Goal: Task Accomplishment & Management: Manage account settings

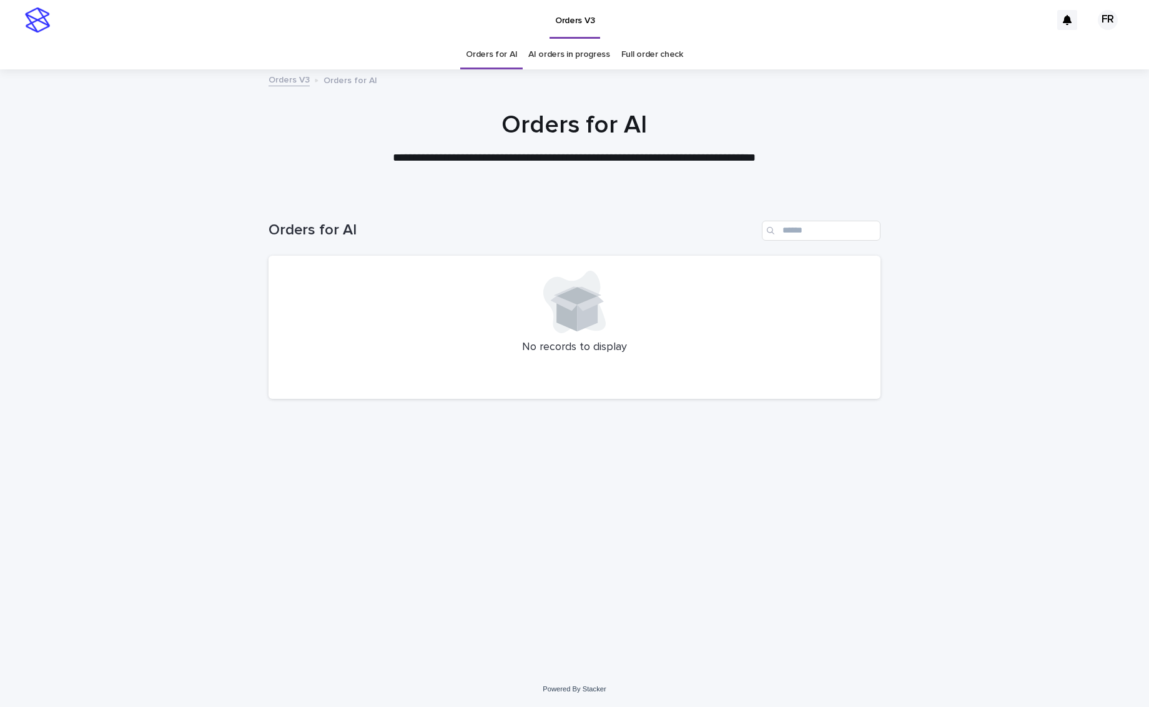
click at [635, 507] on div "Loading... Saving… Loading... Saving… Orders for AI No records to display" at bounding box center [574, 418] width 625 height 444
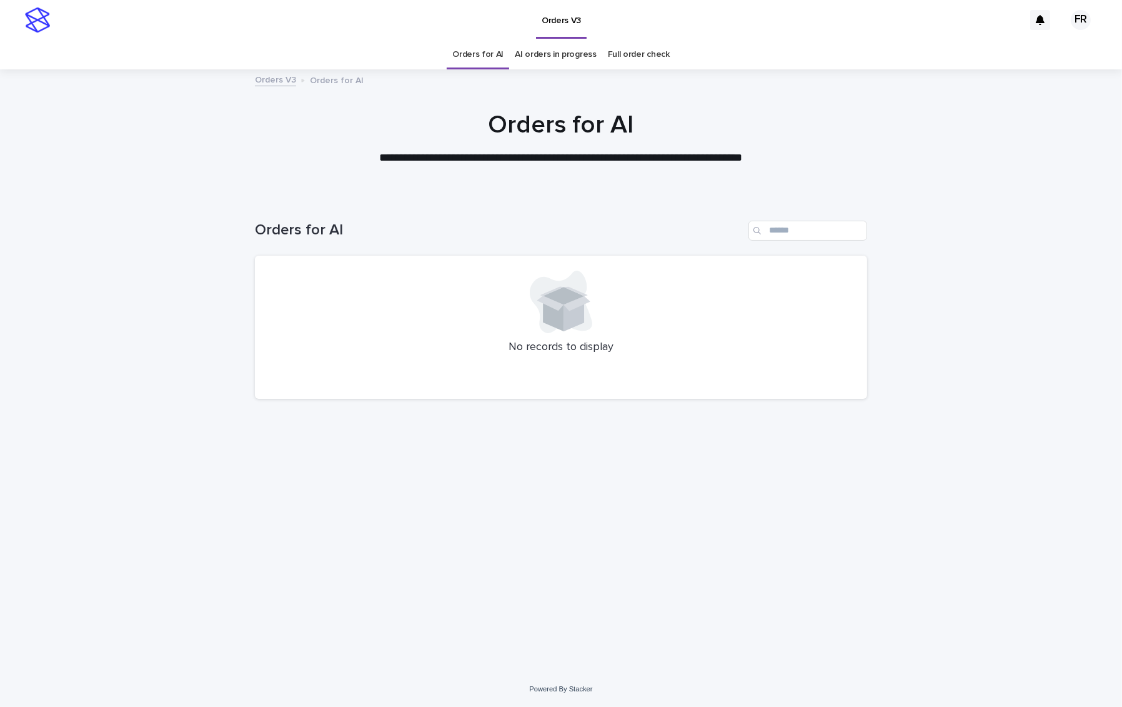
click at [1026, 80] on div "Orders V3 Orders for AI" at bounding box center [561, 80] width 1122 height 17
click at [487, 62] on link "Orders for AI" at bounding box center [477, 54] width 51 height 29
click at [567, 62] on link "AI orders in progress" at bounding box center [556, 54] width 82 height 29
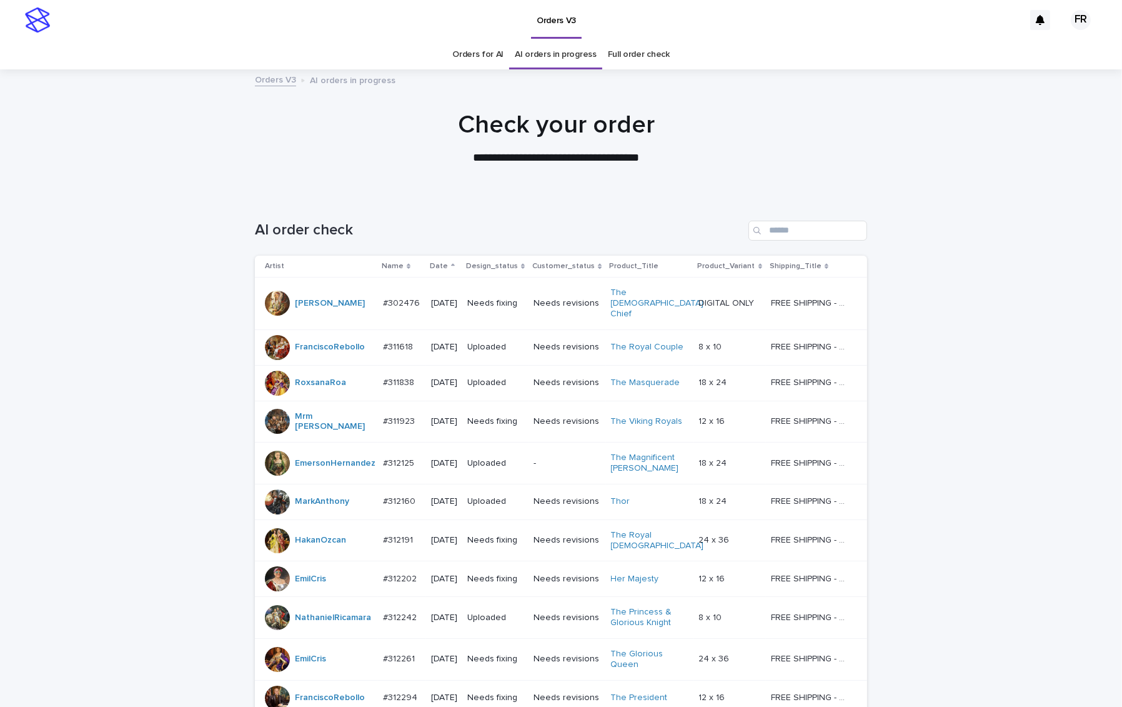
click at [517, 264] on p "Design_status" at bounding box center [492, 266] width 52 height 14
click at [438, 266] on p "Date" at bounding box center [439, 266] width 18 height 14
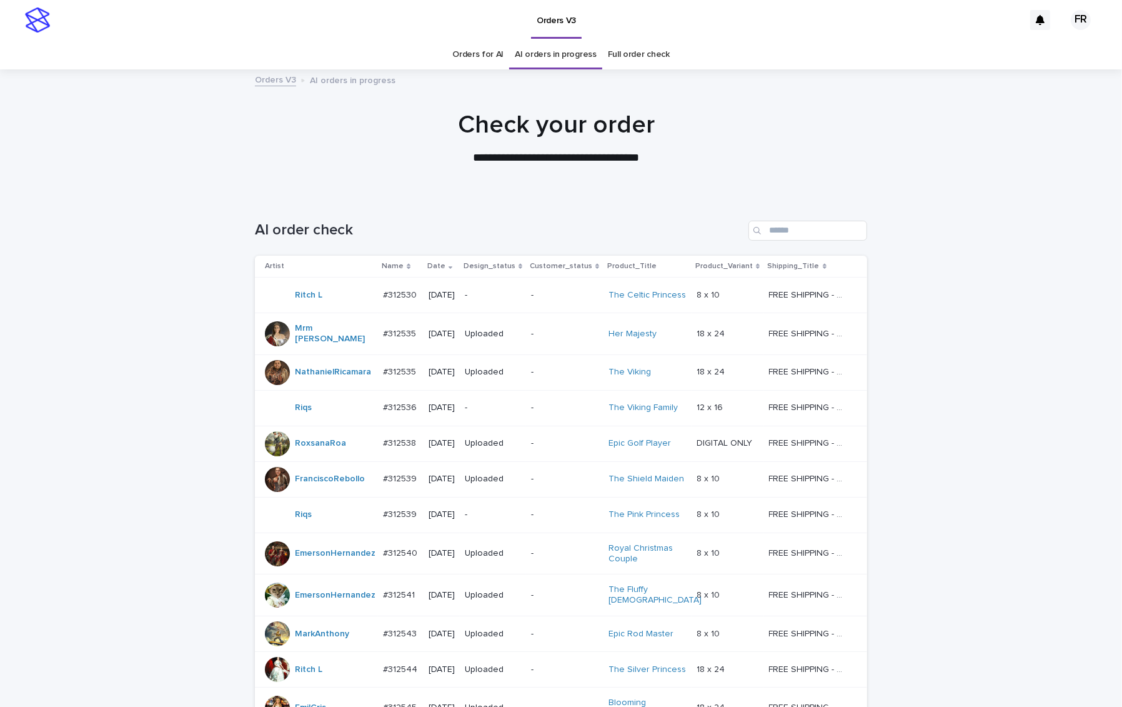
click at [526, 287] on td "-" at bounding box center [493, 295] width 66 height 36
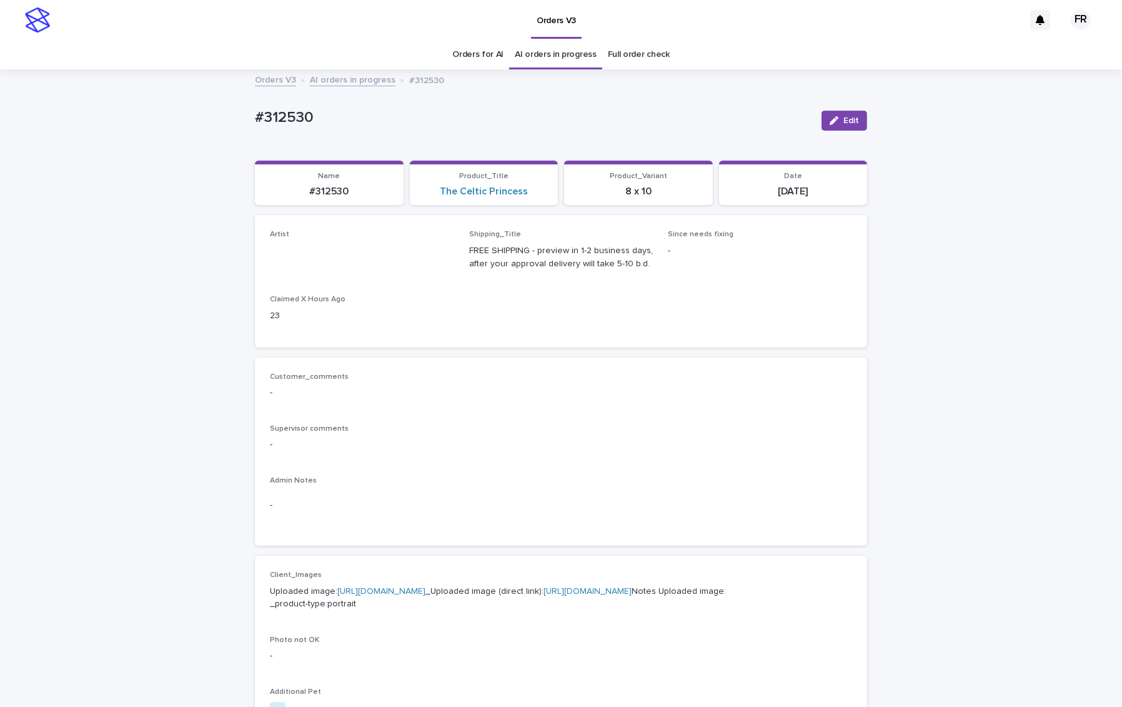
click at [490, 54] on link "Orders for AI" at bounding box center [477, 54] width 51 height 29
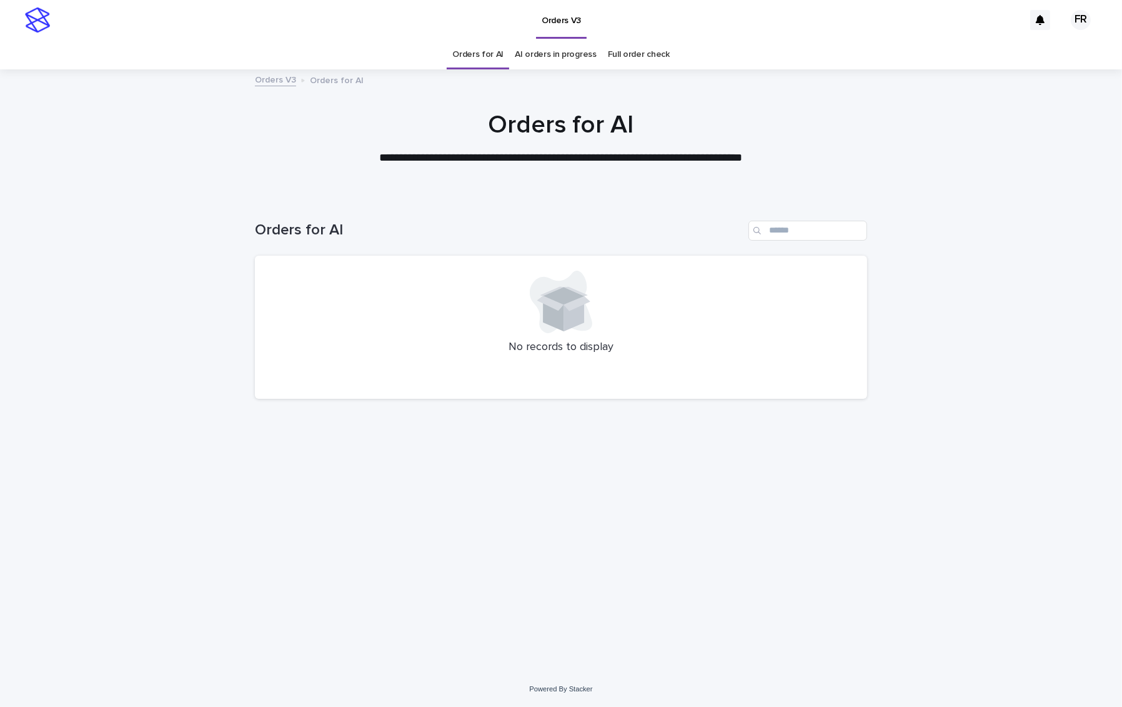
click at [490, 54] on link "Orders for AI" at bounding box center [477, 54] width 51 height 29
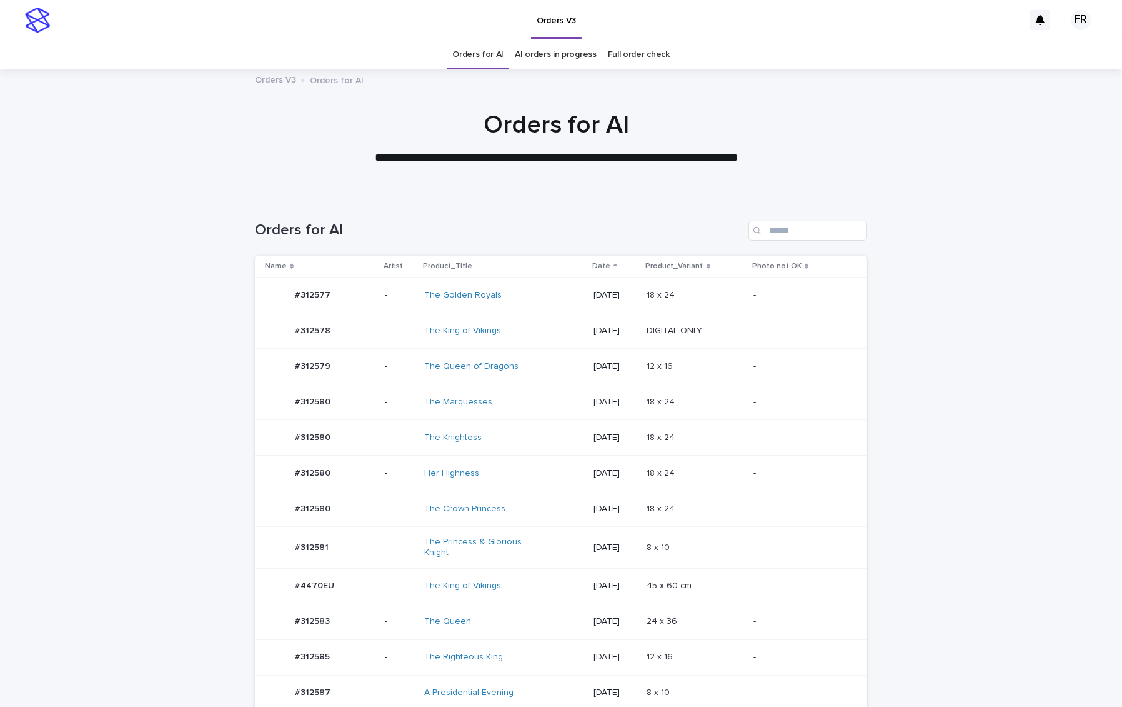
click at [832, 605] on td "-" at bounding box center [807, 621] width 119 height 36
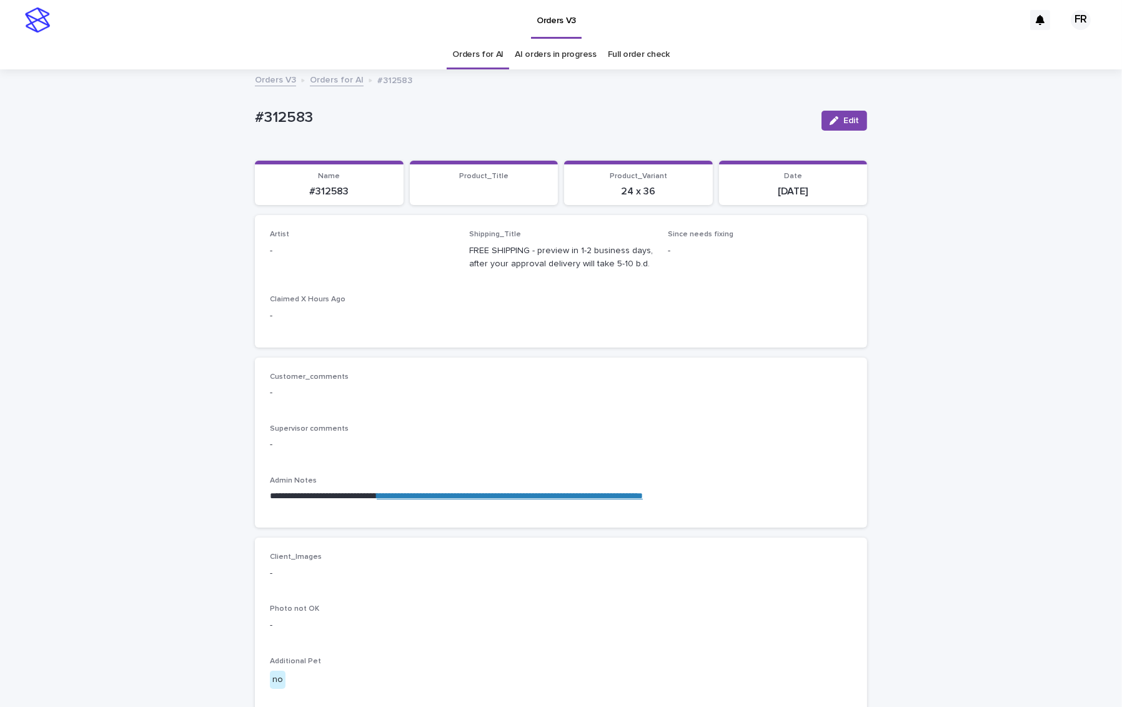
click at [830, 121] on icon "button" at bounding box center [834, 120] width 9 height 9
click at [371, 245] on div "Select..." at bounding box center [362, 256] width 184 height 25
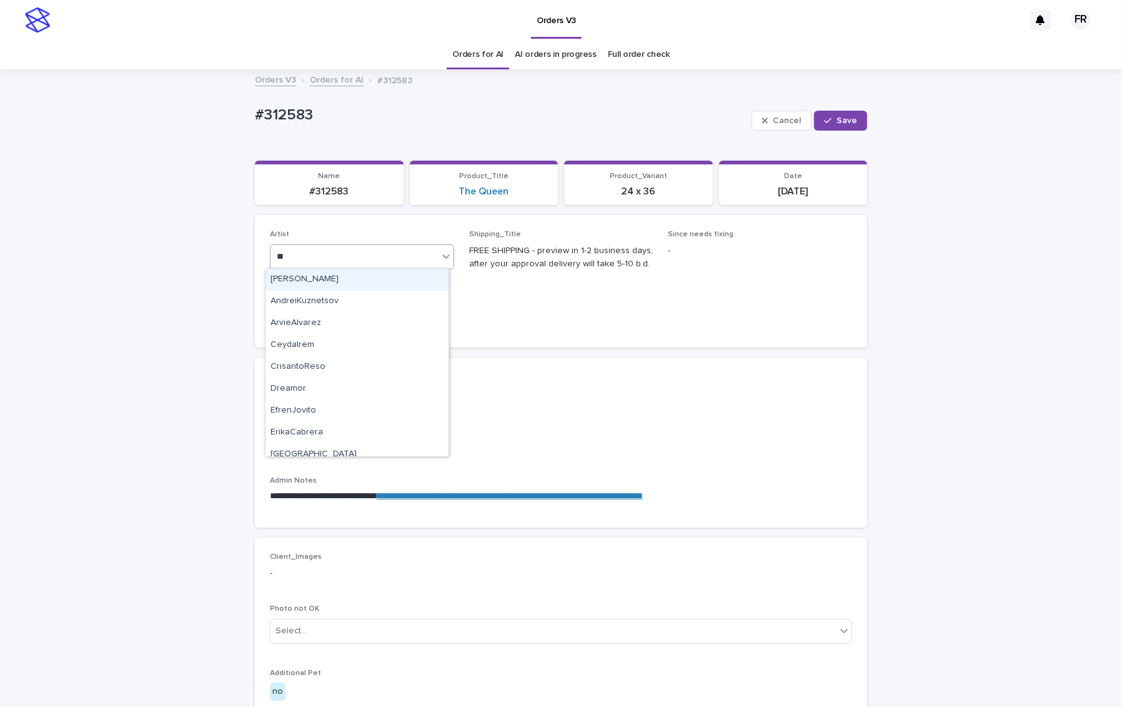
type input "***"
click at [304, 282] on div "FranciscoRebollo" at bounding box center [357, 280] width 183 height 22
click at [831, 121] on div "button" at bounding box center [830, 120] width 12 height 9
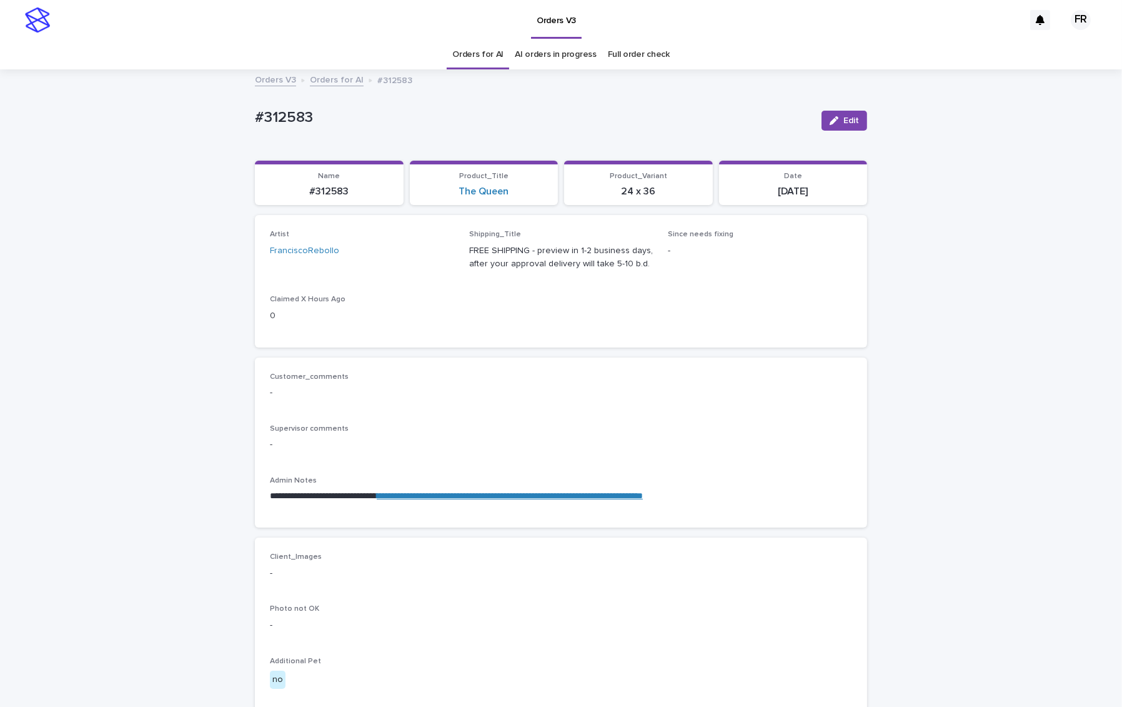
click at [286, 112] on p "#312583" at bounding box center [533, 118] width 557 height 18
click at [287, 112] on p "#312583" at bounding box center [533, 118] width 557 height 18
copy p "312583"
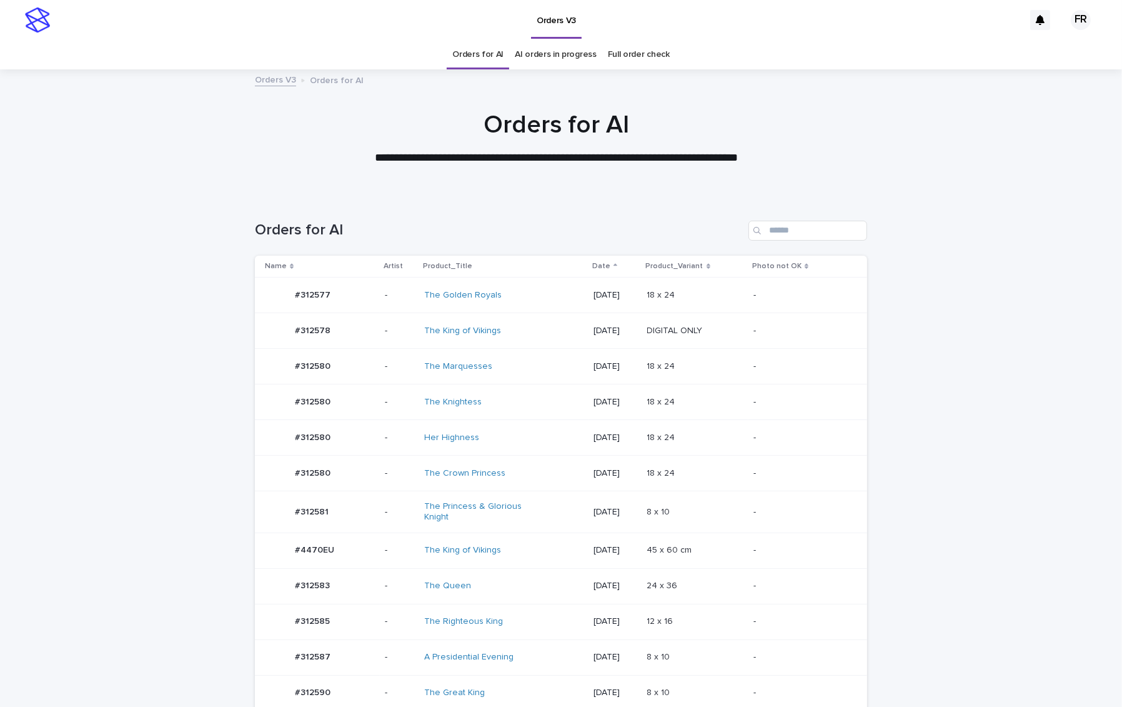
click at [740, 527] on td "8 x 10 8 x 10" at bounding box center [695, 512] width 107 height 42
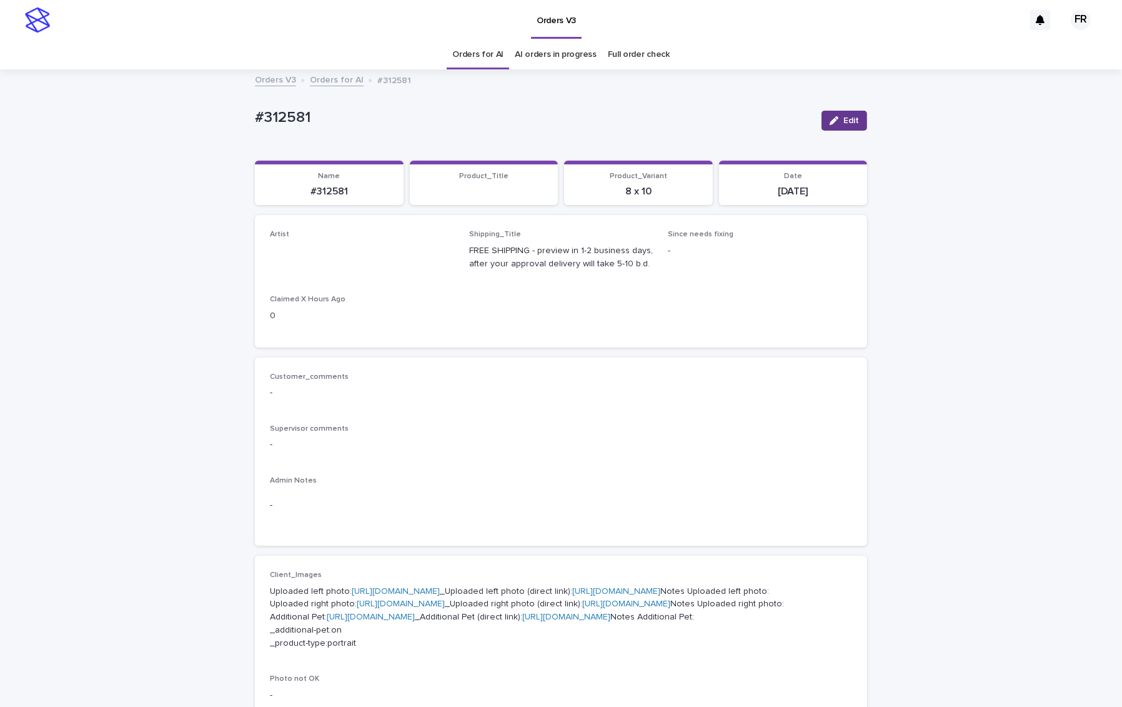
click at [850, 114] on button "Edit" at bounding box center [845, 121] width 46 height 20
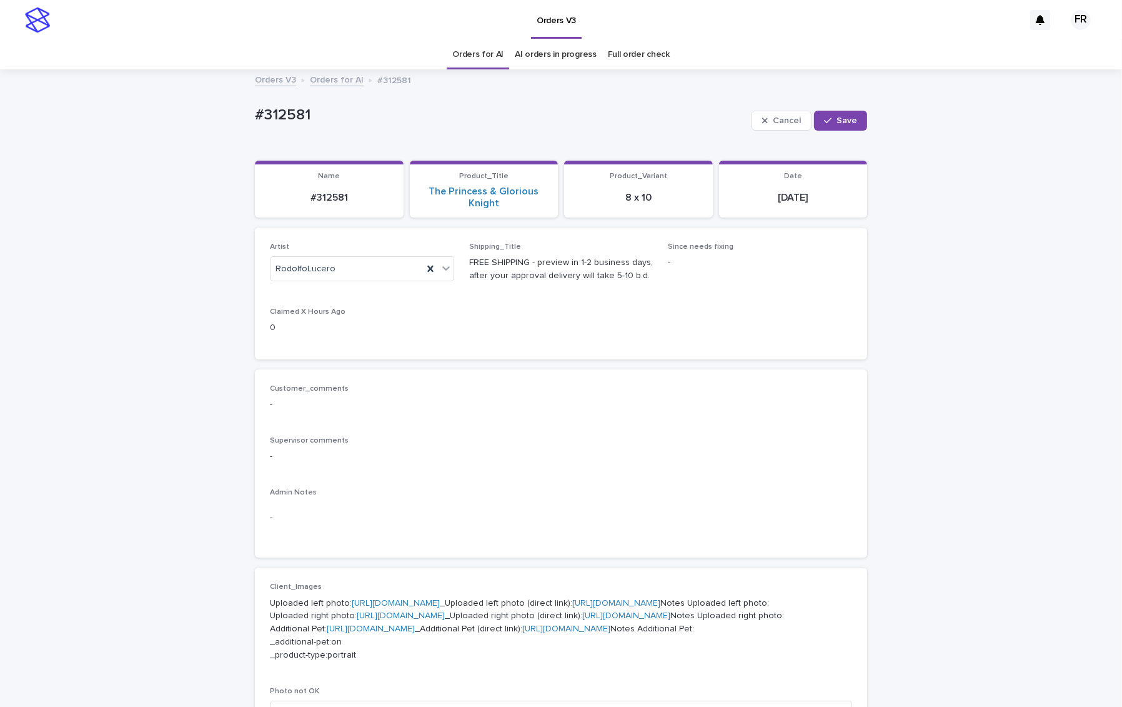
click at [467, 52] on link "Orders for AI" at bounding box center [477, 54] width 51 height 29
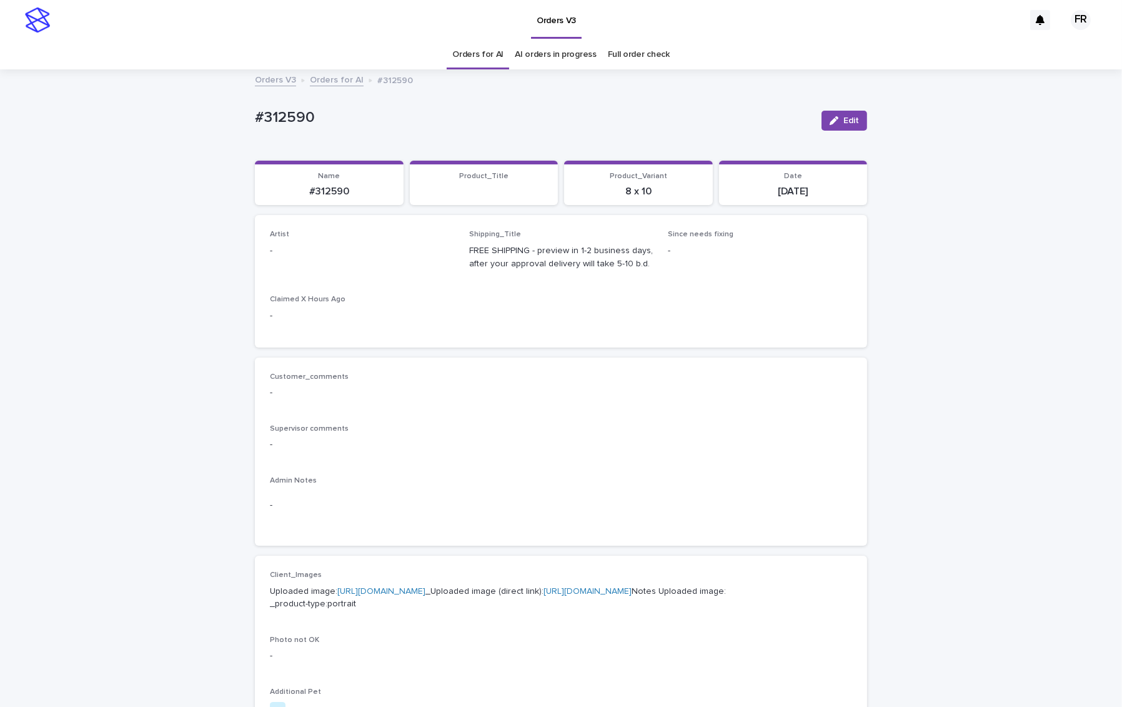
click at [831, 117] on icon "button" at bounding box center [834, 120] width 9 height 9
click at [352, 252] on div "Select..." at bounding box center [342, 256] width 142 height 21
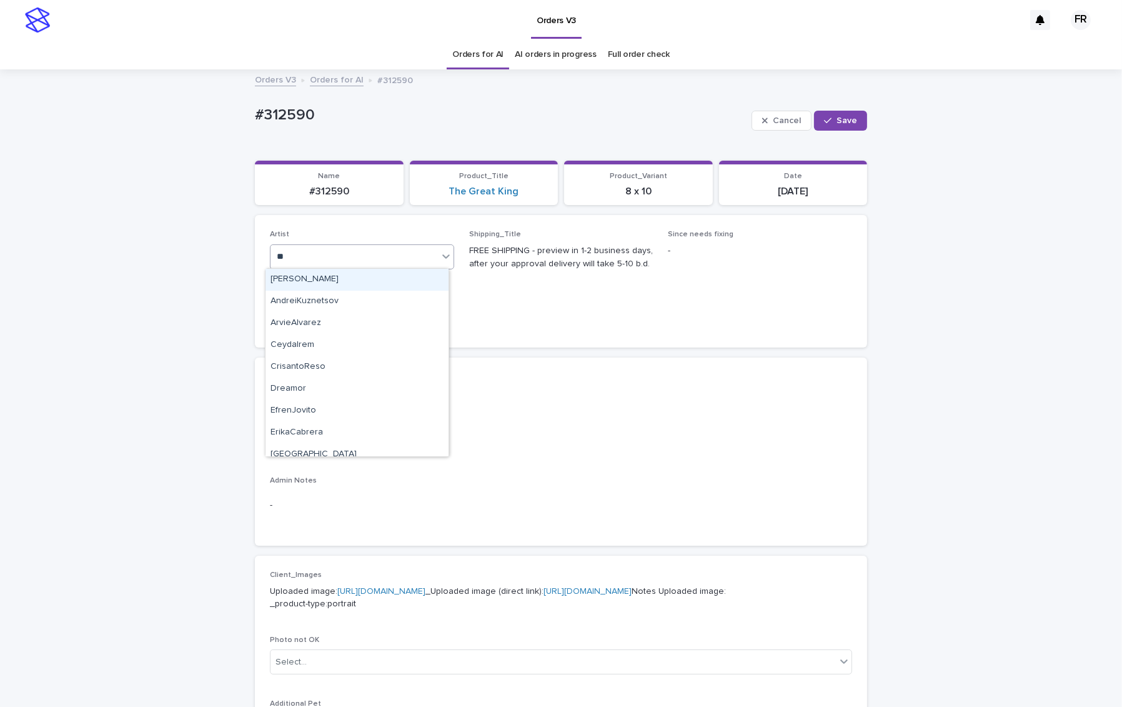
type input "***"
click at [315, 276] on div "FranciscoRebollo" at bounding box center [357, 280] width 183 height 22
click at [830, 121] on div "button" at bounding box center [830, 120] width 12 height 9
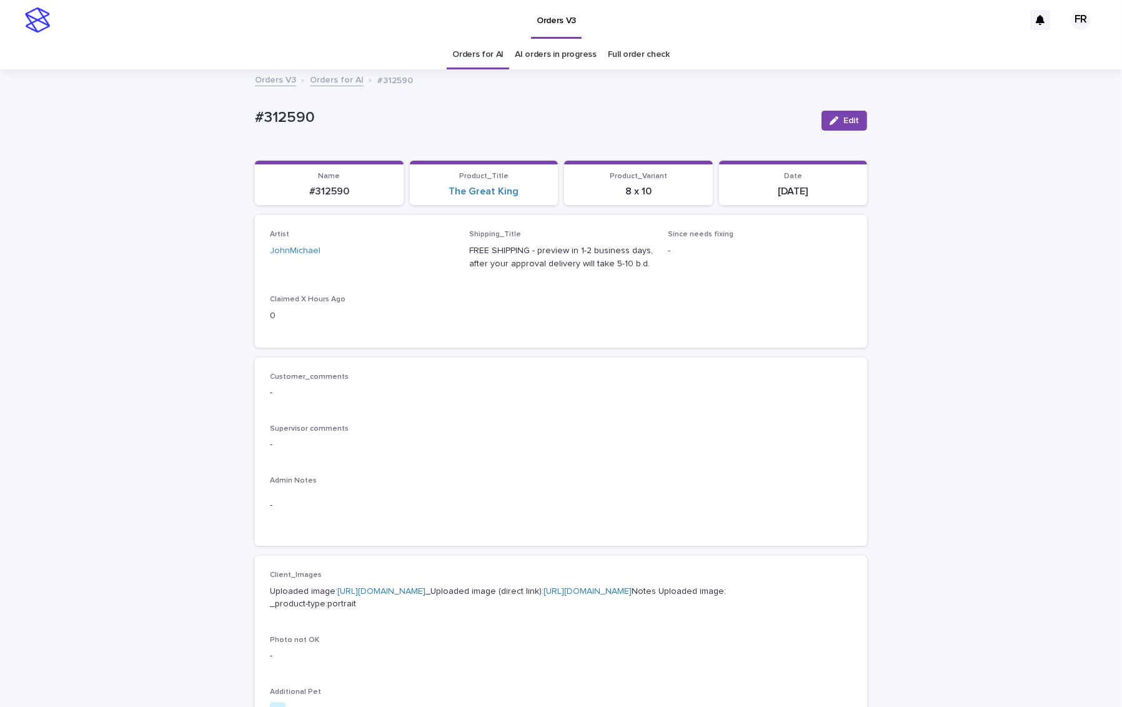
click at [300, 120] on p "#312590" at bounding box center [533, 118] width 557 height 18
copy p "312590"
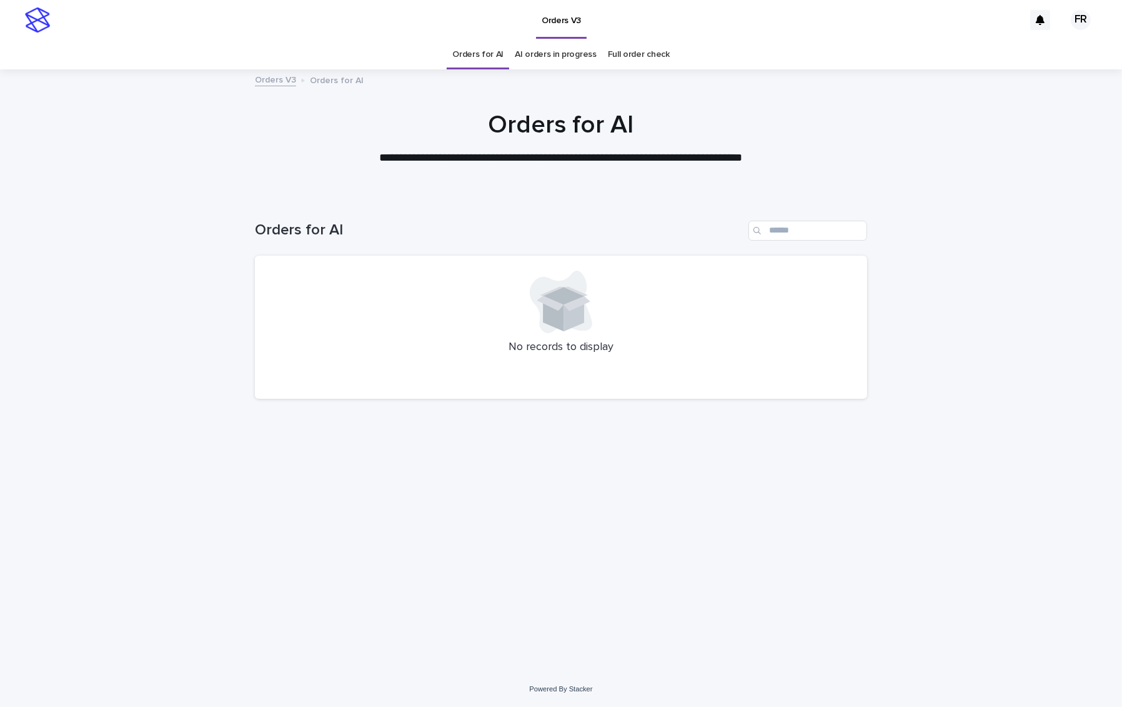
click at [490, 52] on link "Orders for AI" at bounding box center [477, 54] width 51 height 29
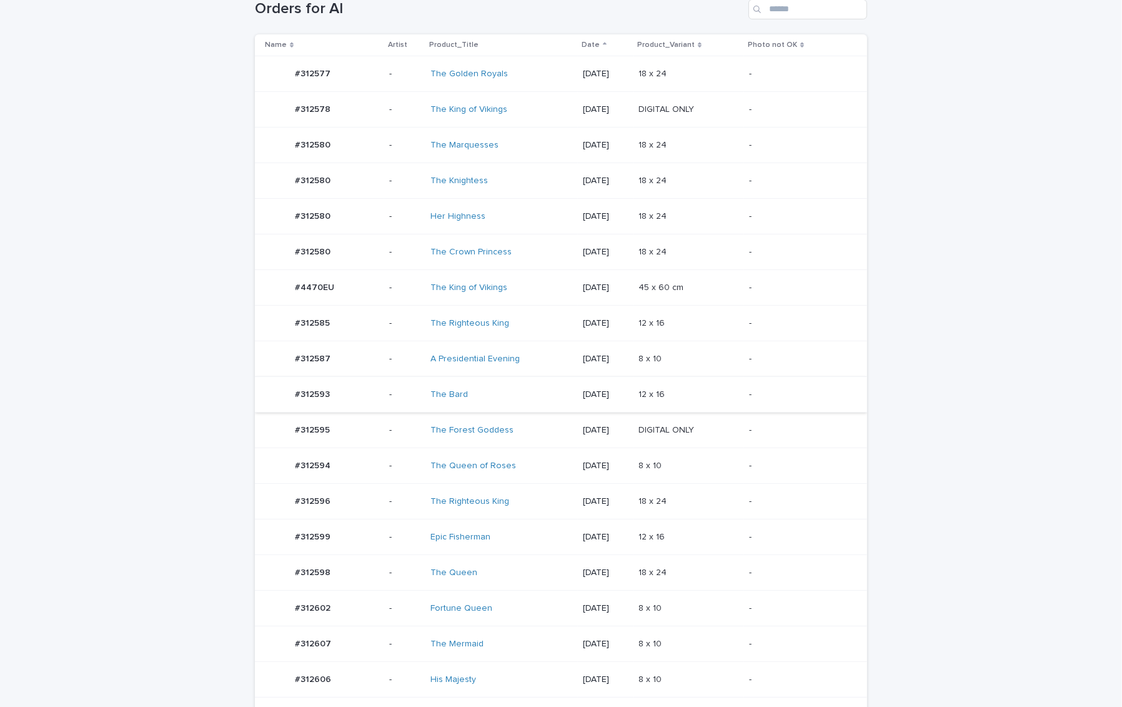
scroll to position [454, 0]
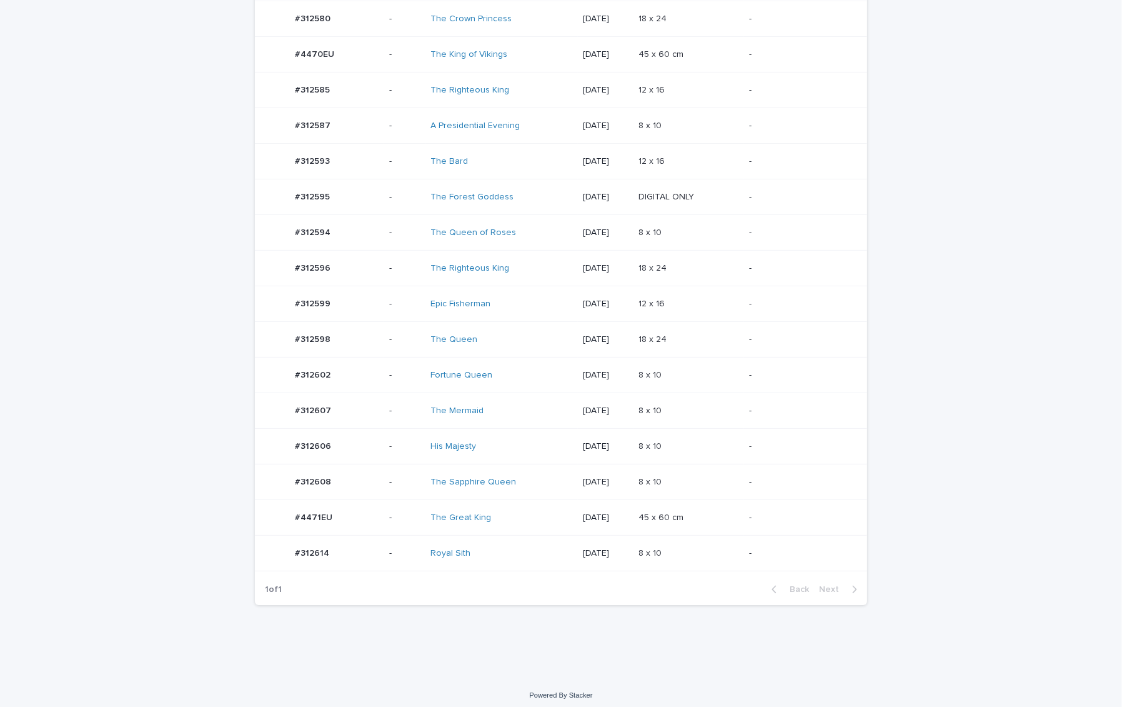
click at [796, 394] on td "-" at bounding box center [805, 411] width 123 height 36
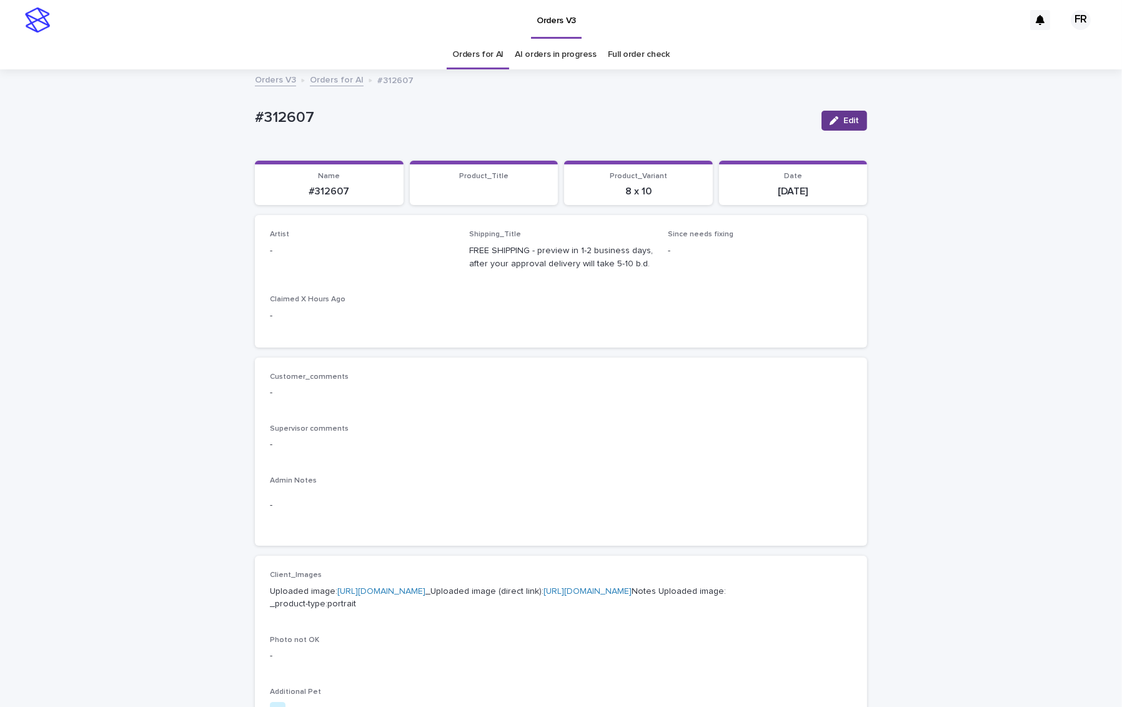
drag, startPoint x: 849, startPoint y: 119, endPoint x: 497, endPoint y: 204, distance: 362.6
click at [849, 118] on span "Edit" at bounding box center [851, 120] width 16 height 9
click at [307, 254] on div "Select..." at bounding box center [354, 256] width 167 height 21
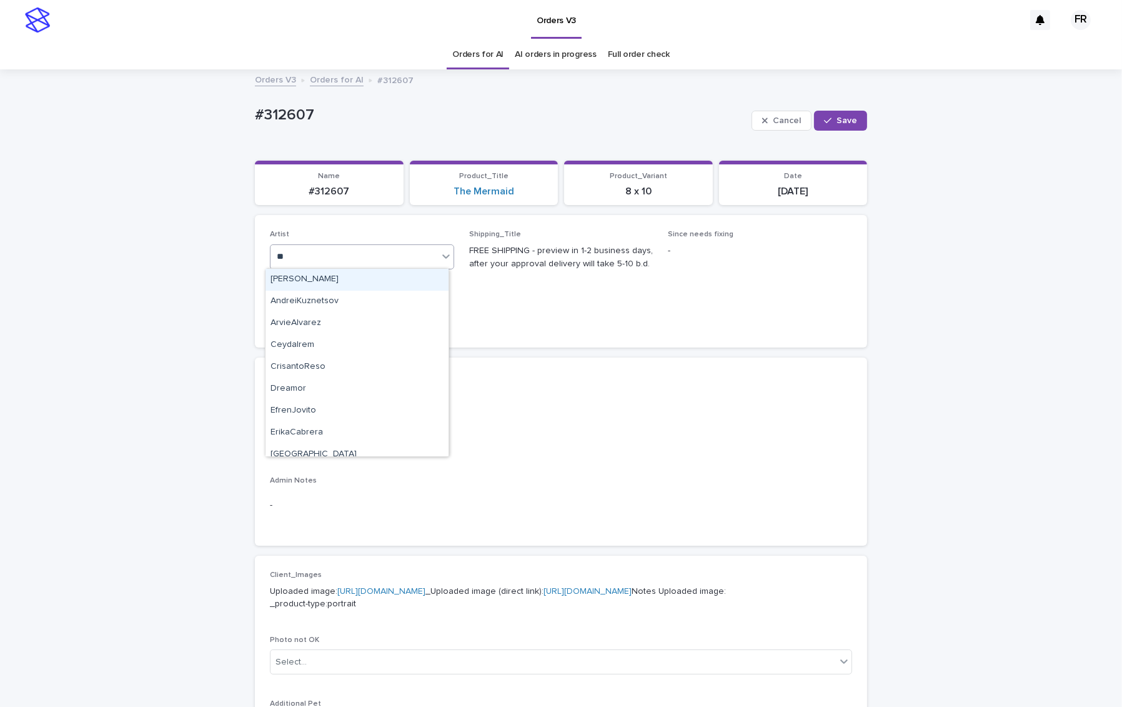
type input "***"
click at [296, 272] on div "FranciscoRebollo" at bounding box center [357, 280] width 183 height 22
click at [840, 119] on span "Save" at bounding box center [847, 120] width 21 height 9
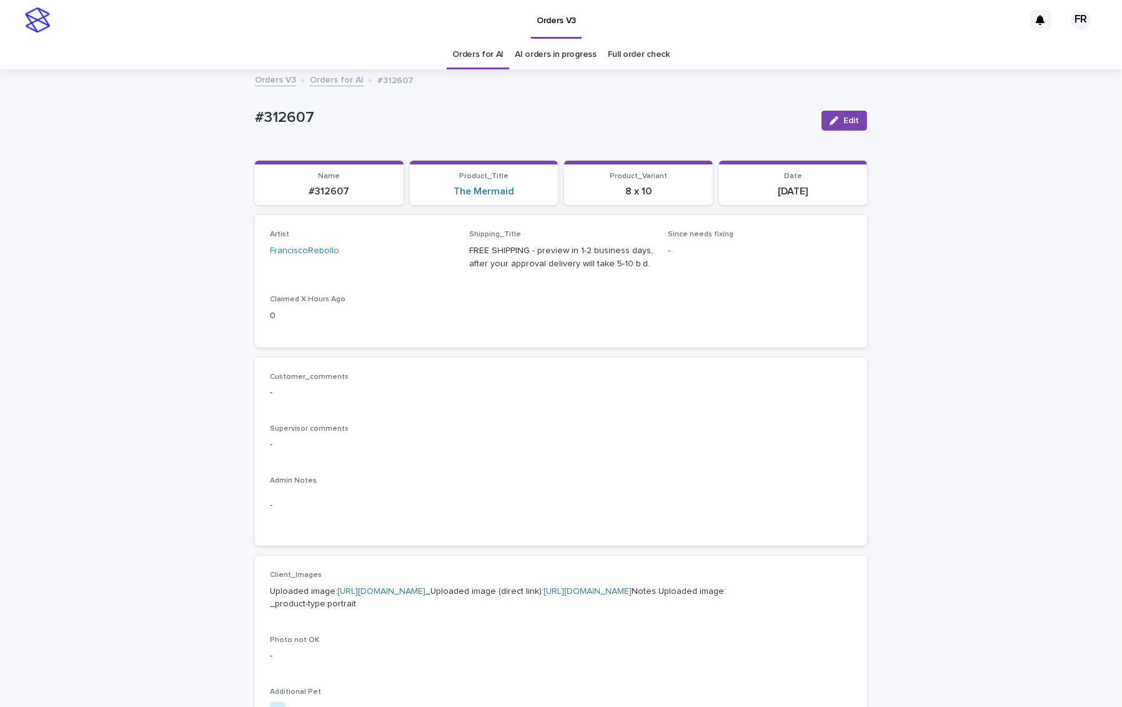
click at [302, 114] on p "#312607" at bounding box center [533, 118] width 557 height 18
copy p "312607"
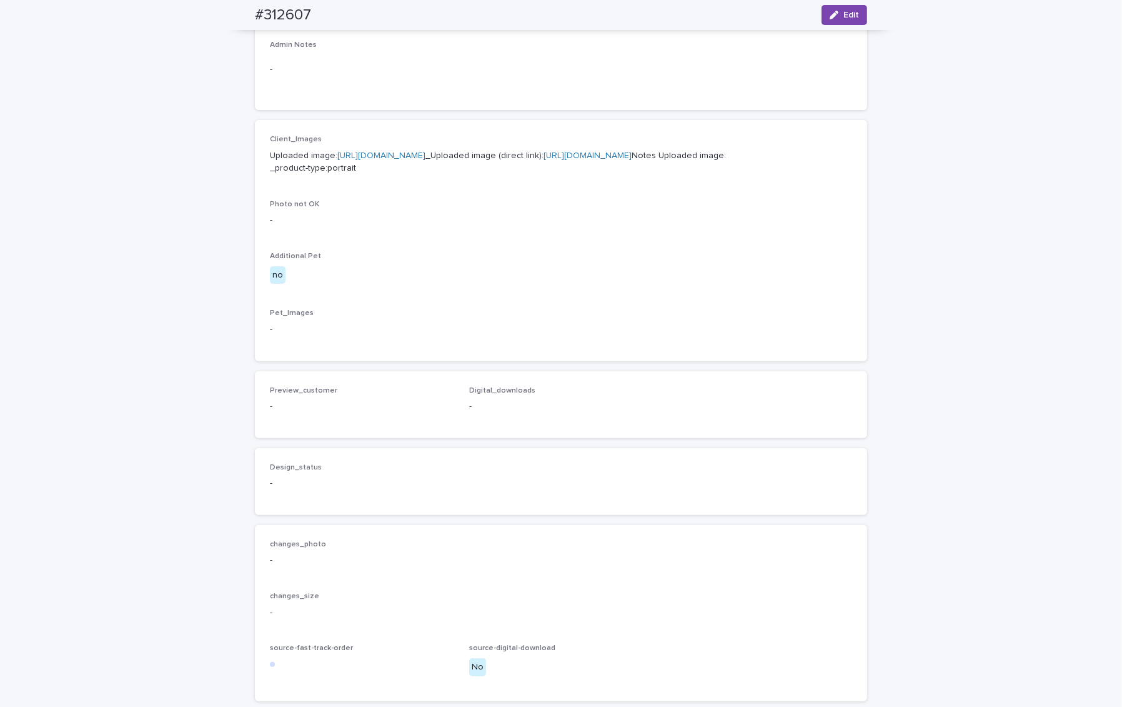
scroll to position [437, 0]
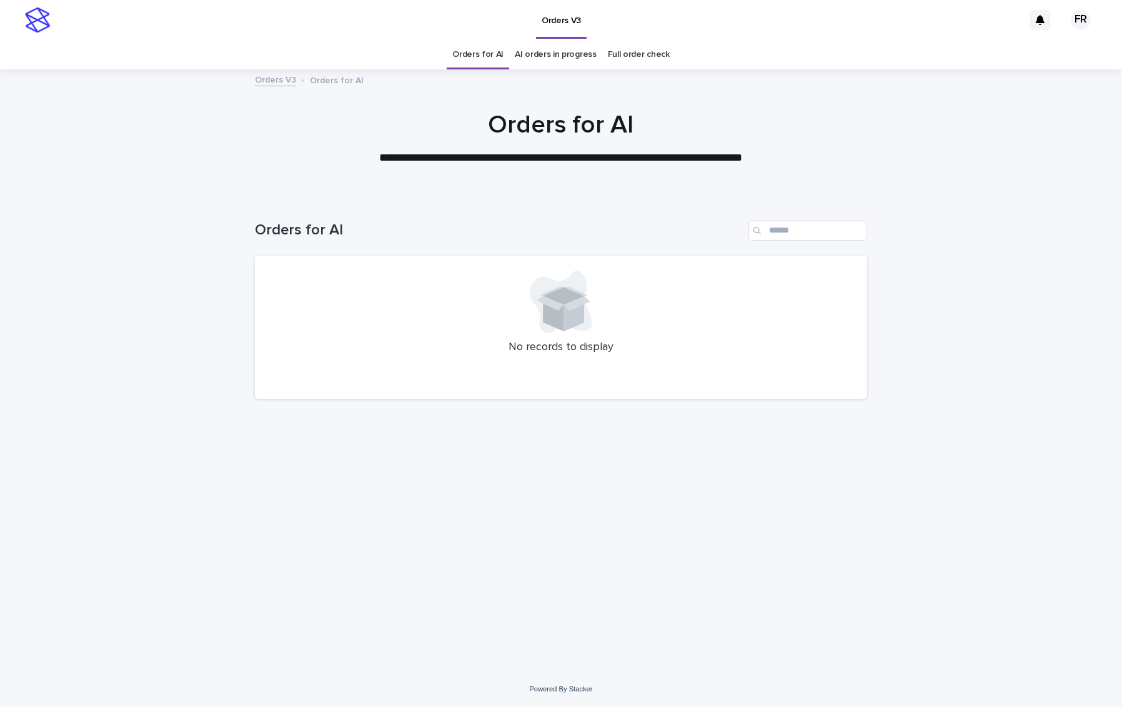
click at [490, 52] on link "Orders for AI" at bounding box center [477, 54] width 51 height 29
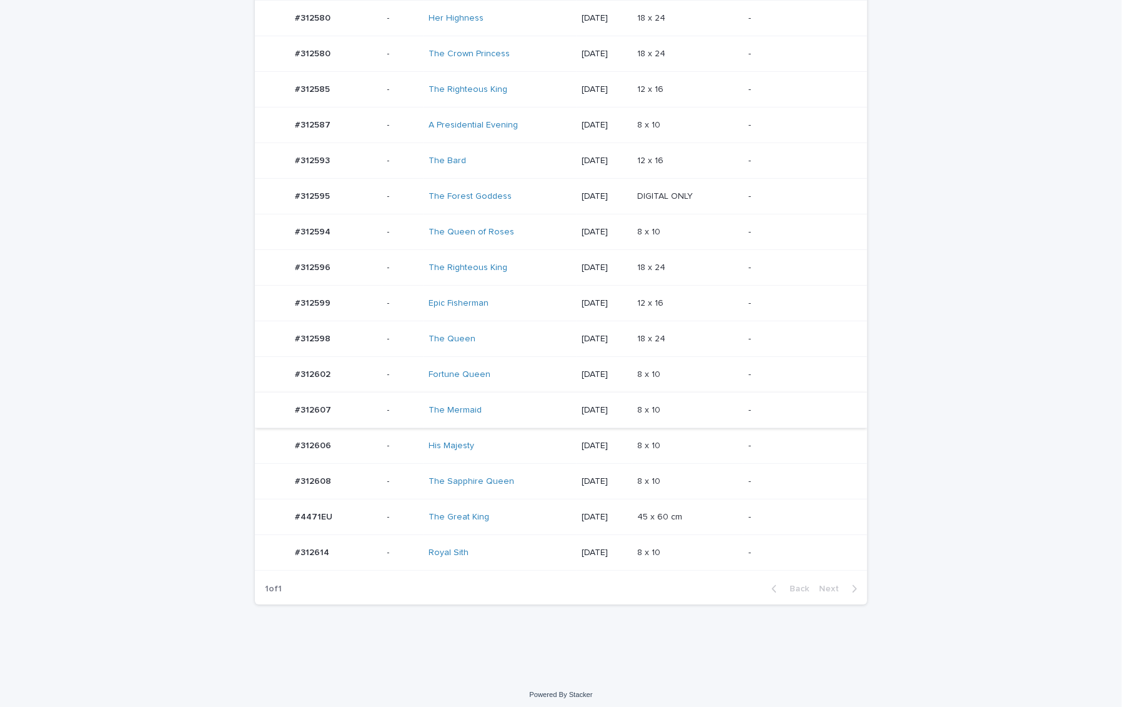
scroll to position [349, 0]
click at [728, 420] on td "8 x 10 8 x 10" at bounding box center [687, 410] width 111 height 36
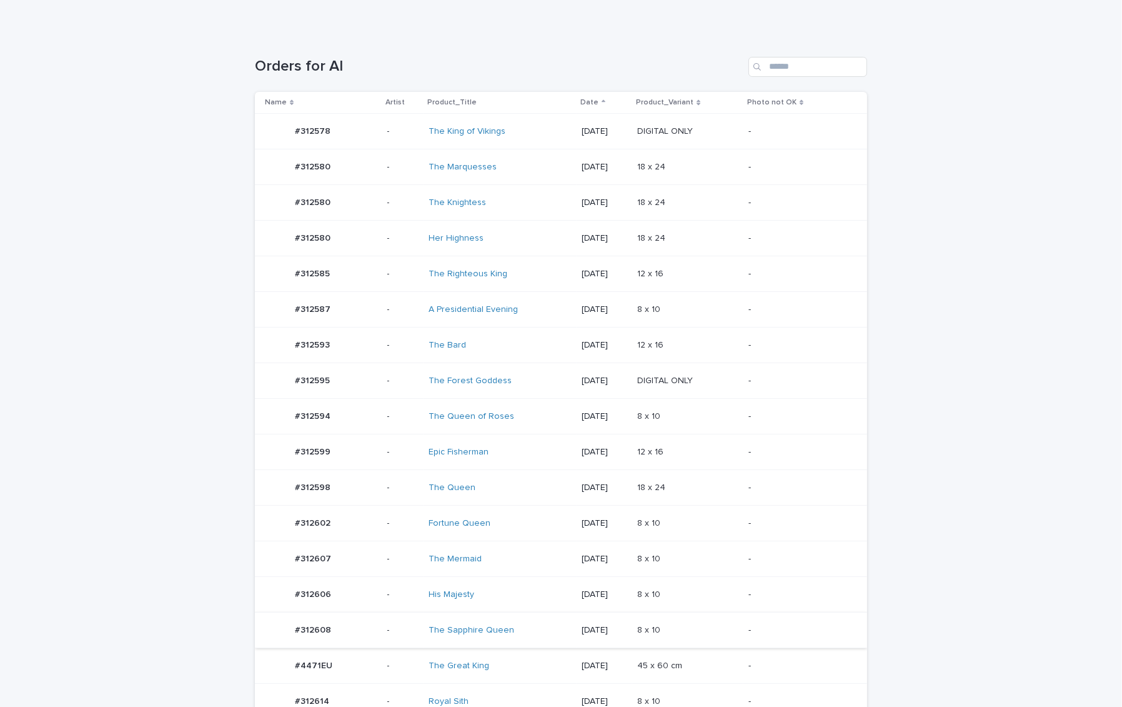
scroll to position [164, 0]
click at [680, 590] on p at bounding box center [687, 593] width 101 height 11
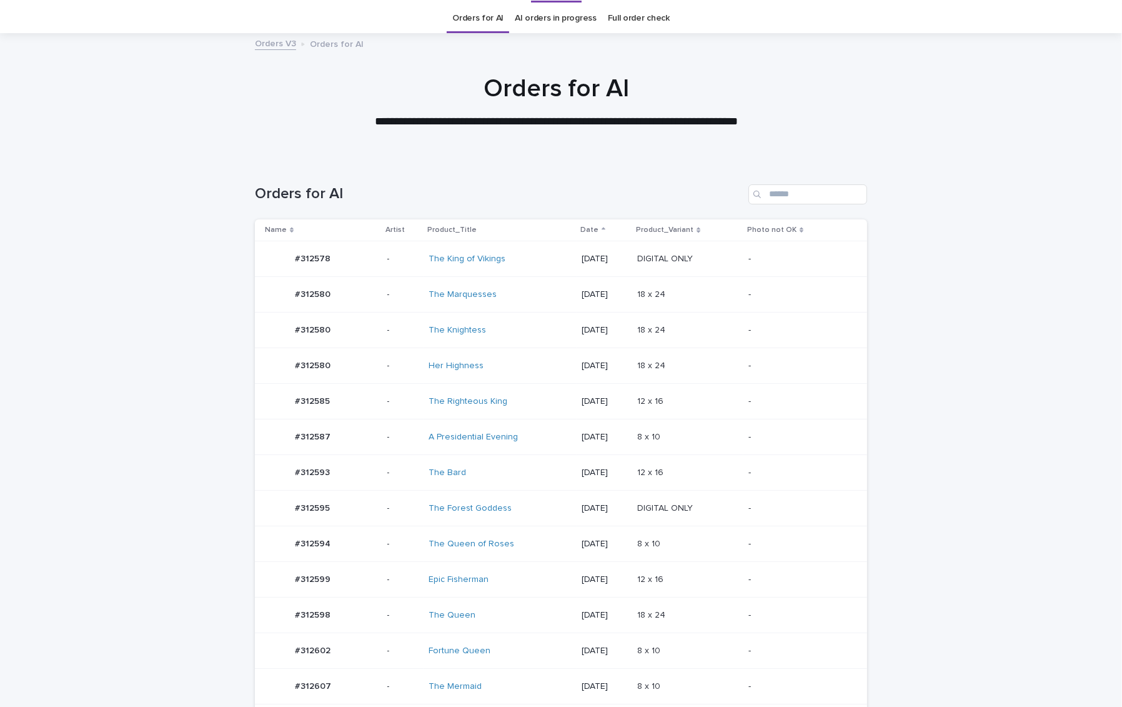
scroll to position [39, 0]
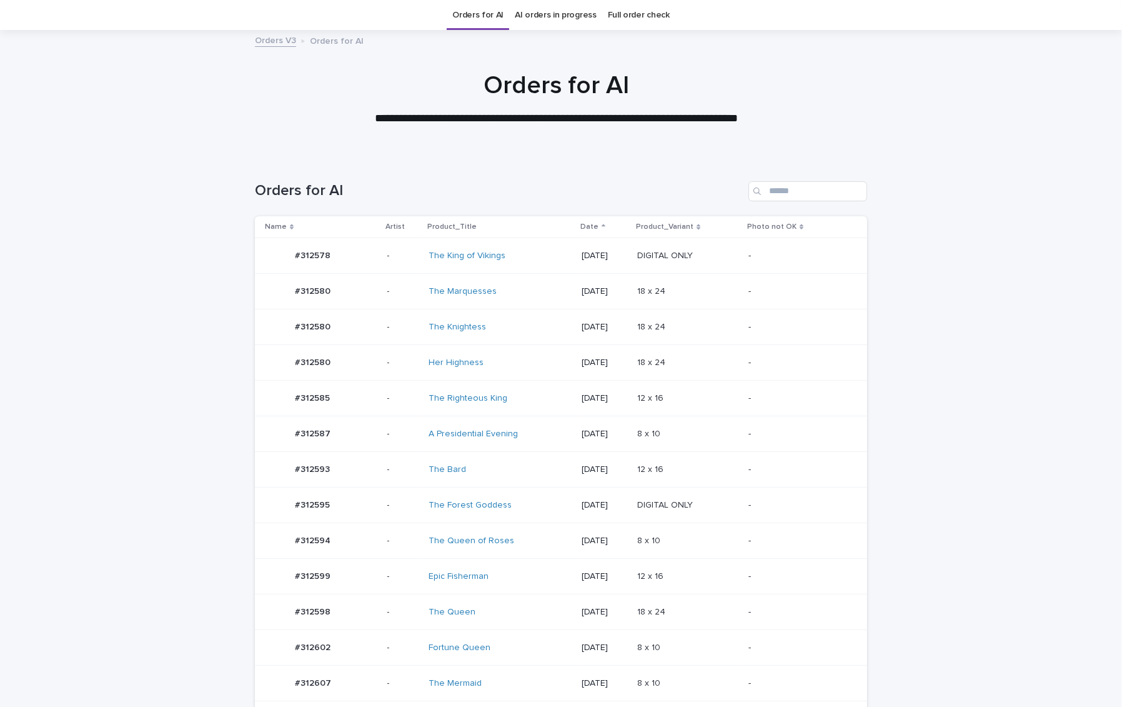
click at [477, 21] on link "Orders for AI" at bounding box center [477, 15] width 51 height 29
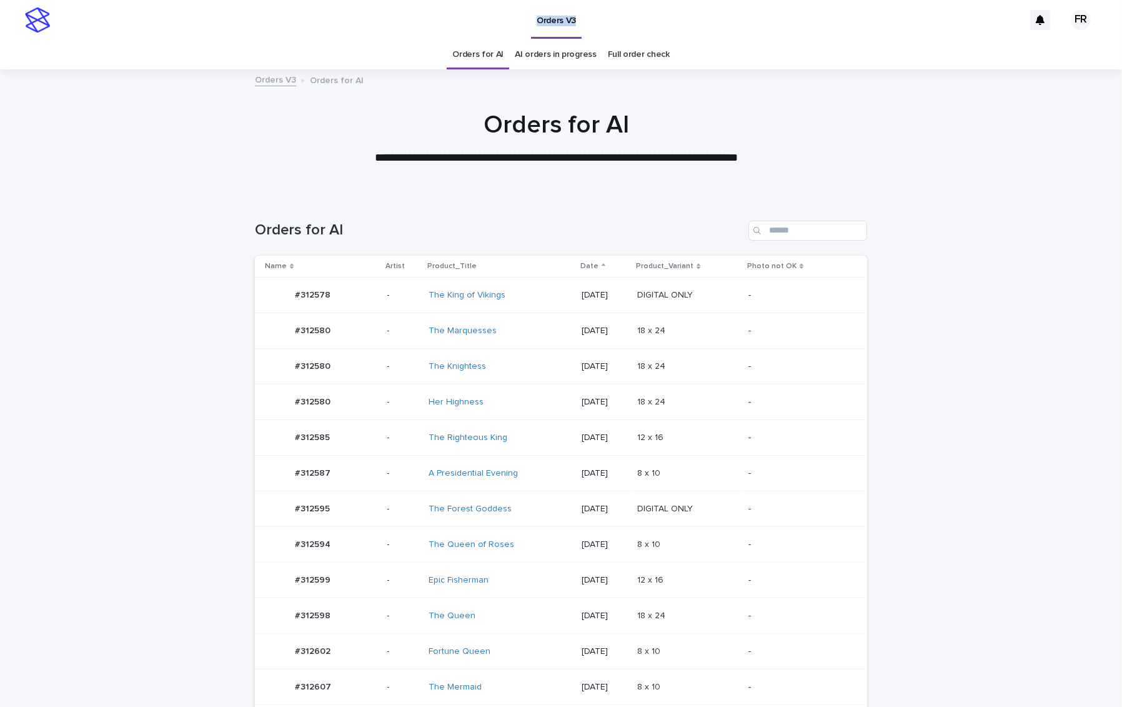
click at [477, 21] on div "Orders V3" at bounding box center [540, 20] width 968 height 40
click at [713, 304] on div "DIGITAL ONLY DIGITAL ONLY" at bounding box center [687, 295] width 101 height 21
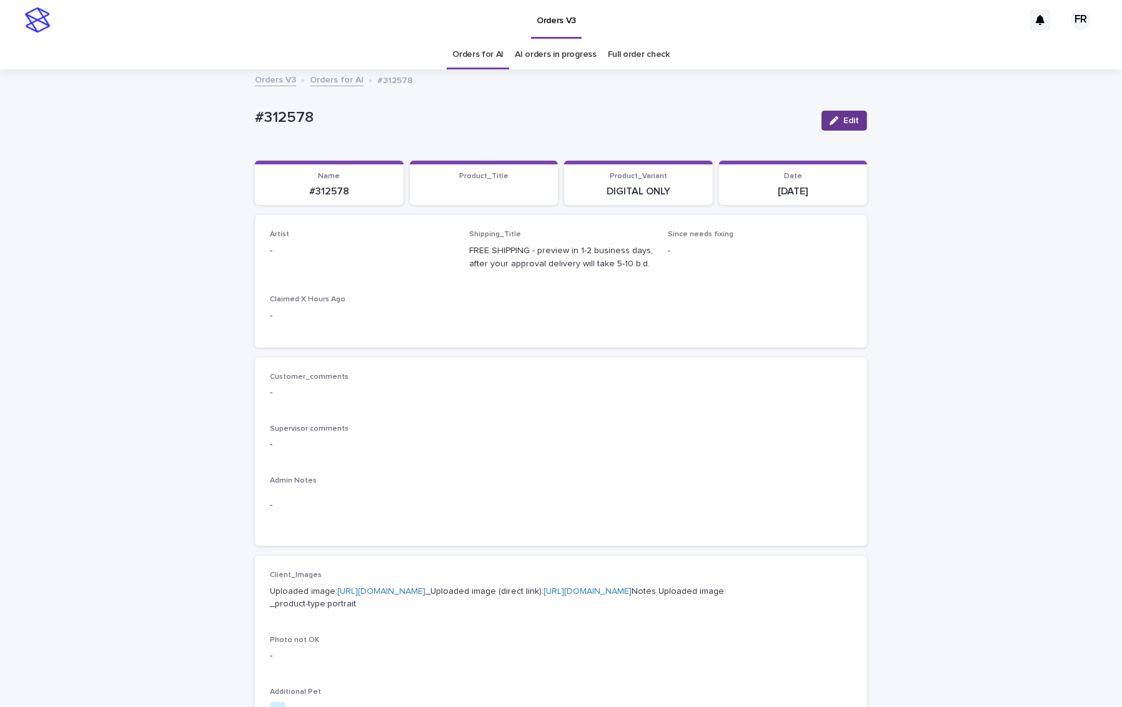
click at [852, 116] on span "Edit" at bounding box center [851, 120] width 16 height 9
click at [332, 256] on div "Select..." at bounding box center [342, 256] width 142 height 21
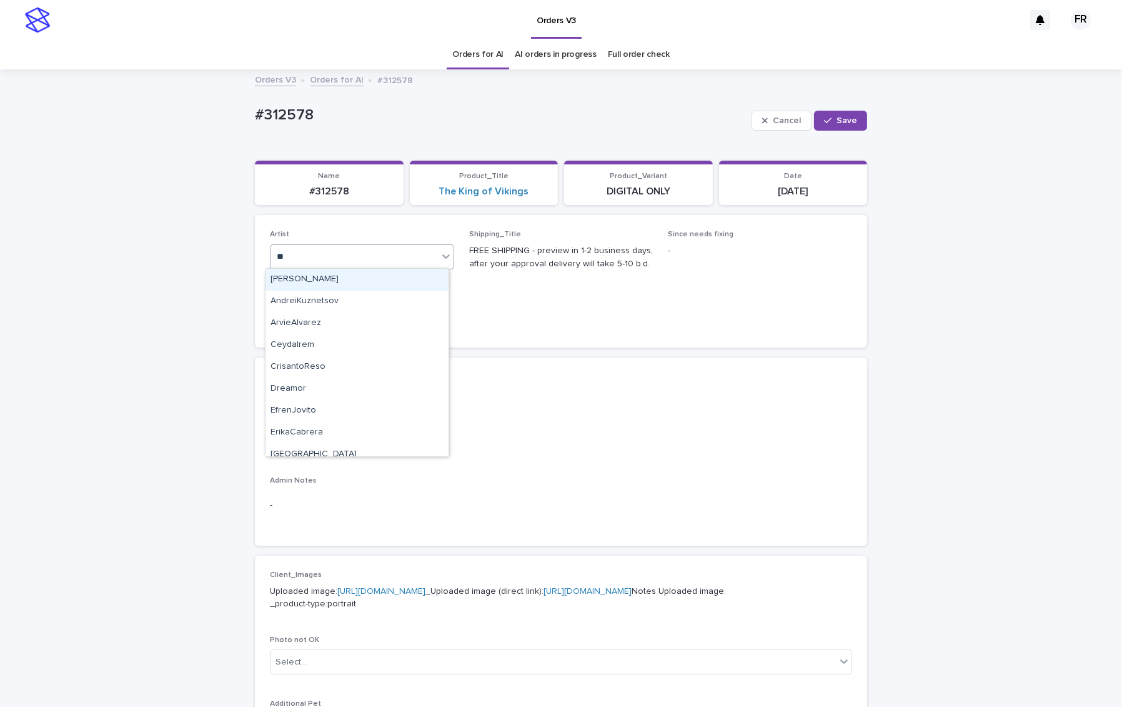
type input "***"
click at [317, 281] on div "FranciscoRebollo" at bounding box center [357, 280] width 183 height 22
click at [850, 121] on span "Save" at bounding box center [847, 120] width 21 height 9
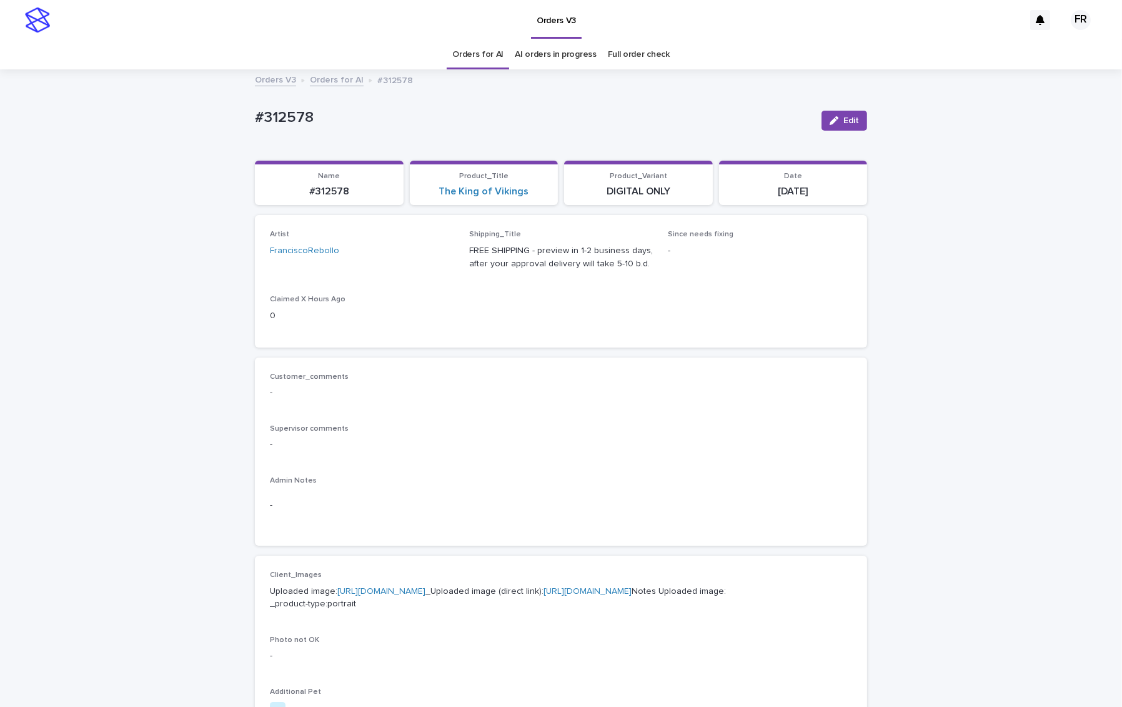
click at [284, 116] on p "#312578" at bounding box center [533, 118] width 557 height 18
copy p "312578"
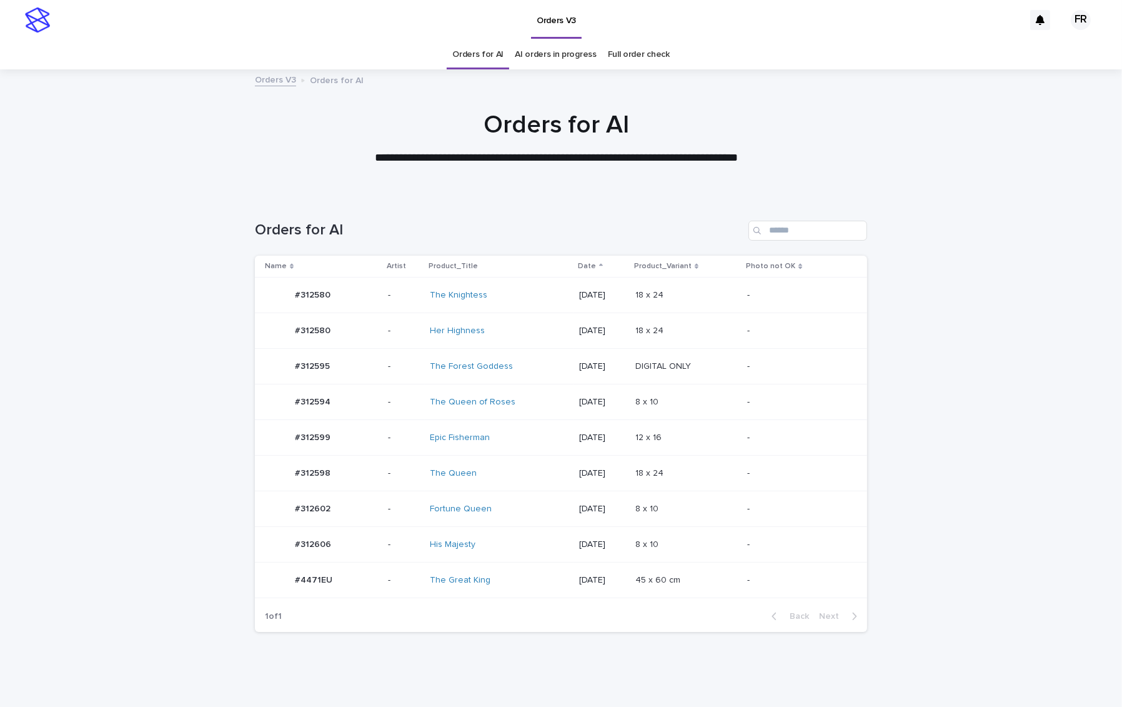
click at [471, 52] on link "Orders for AI" at bounding box center [477, 54] width 51 height 29
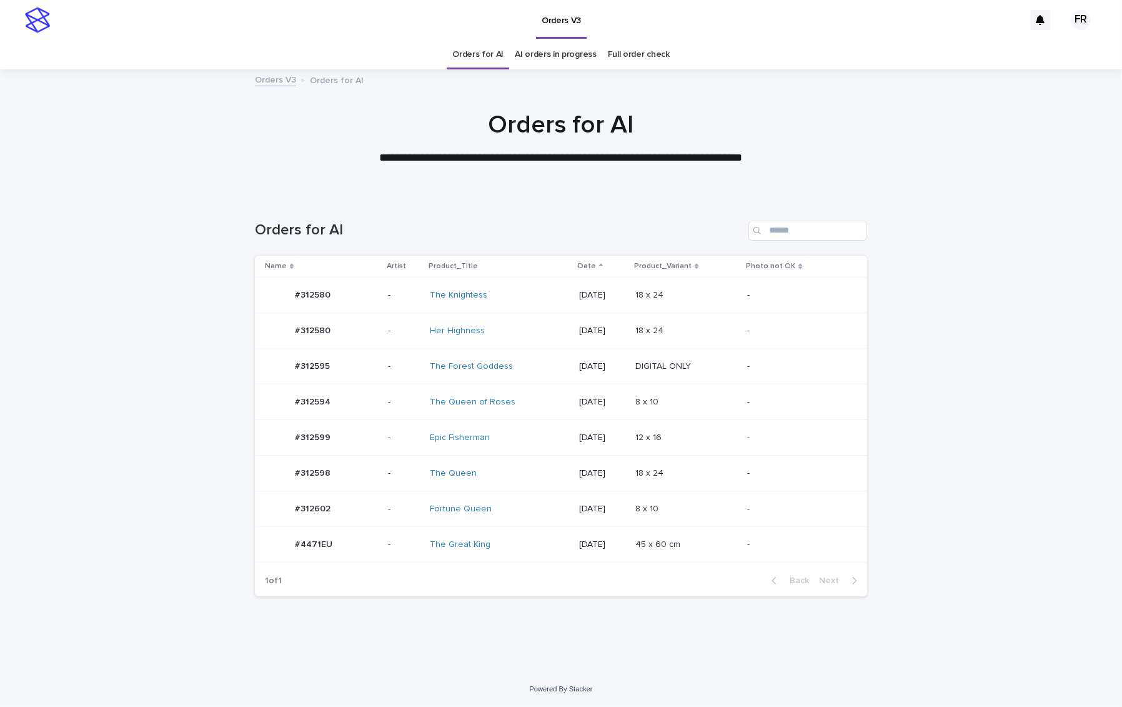
click at [736, 534] on div "45 x 60 cm 45 x 60 cm" at bounding box center [686, 544] width 102 height 21
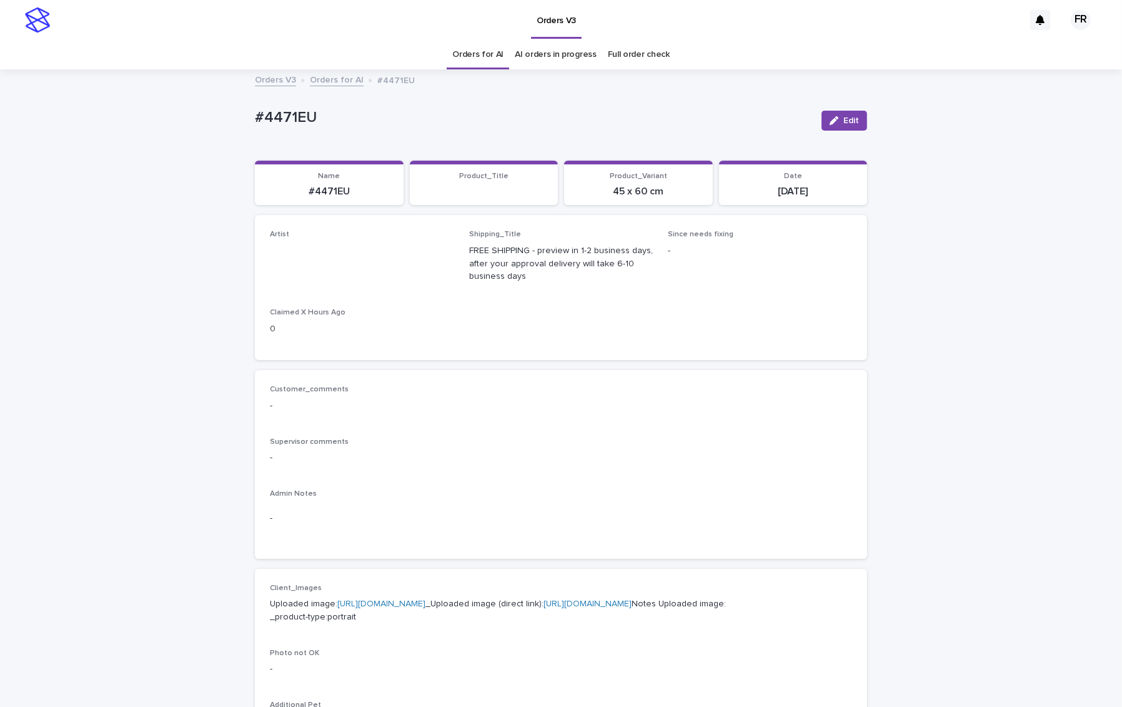
click at [843, 124] on button "Edit" at bounding box center [845, 121] width 46 height 20
click at [350, 252] on div "Select..." at bounding box center [342, 256] width 142 height 21
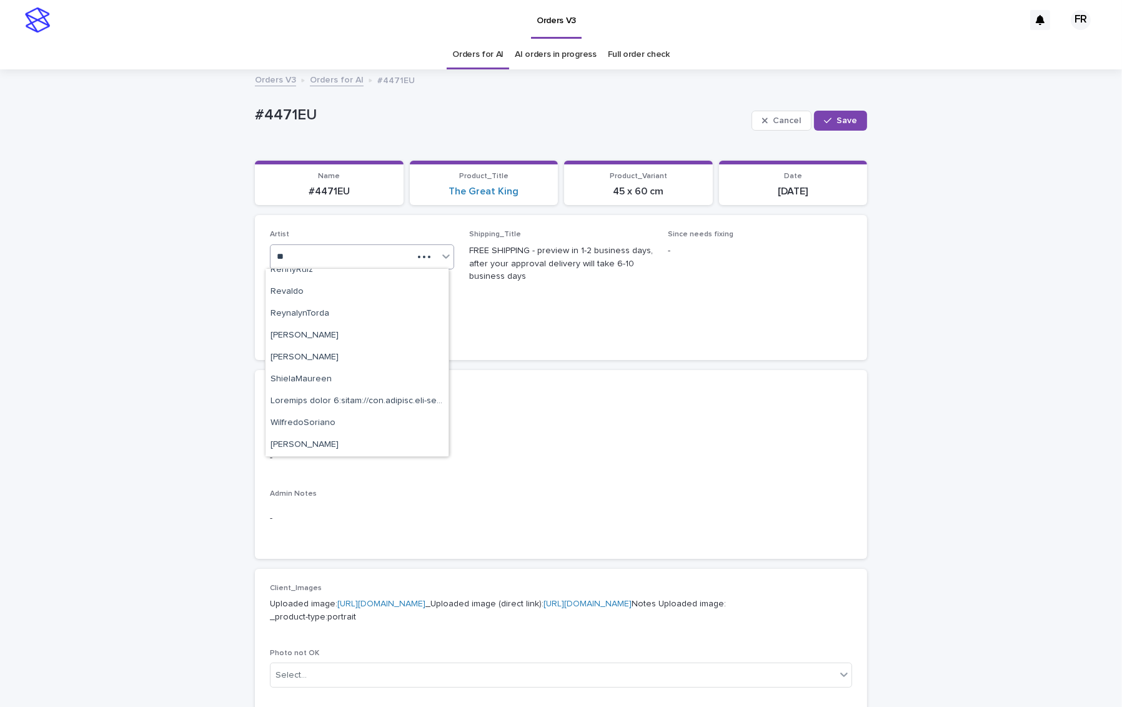
scroll to position [600, 0]
type input "***"
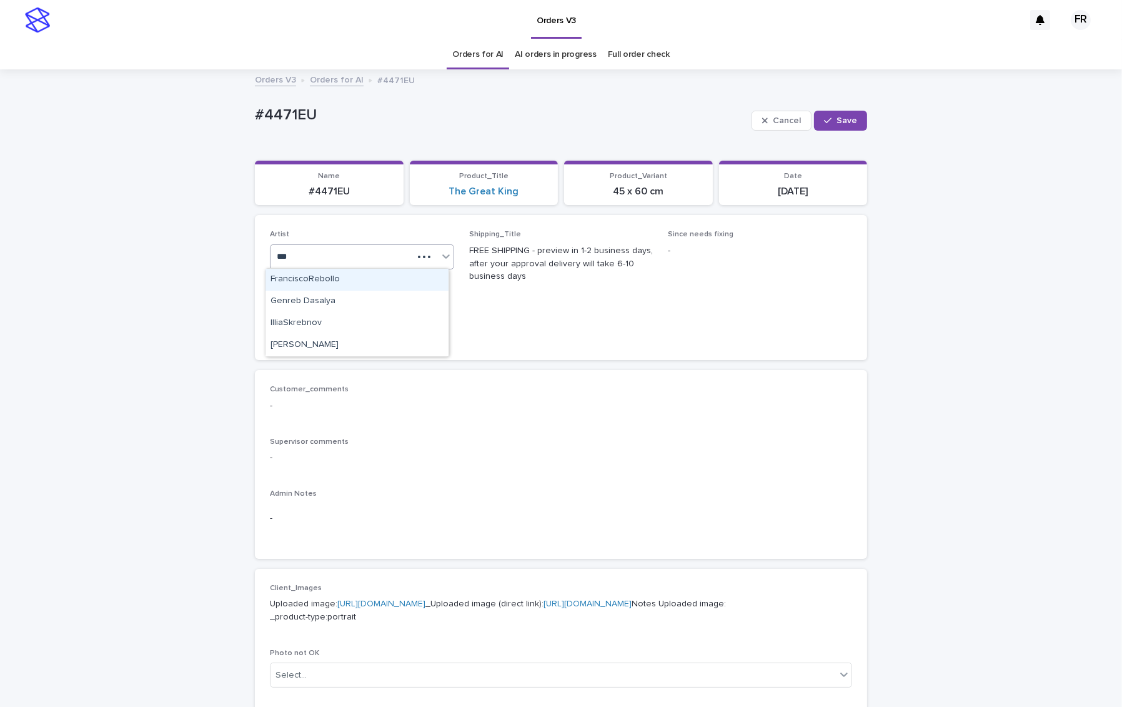
scroll to position [0, 0]
click at [323, 270] on div "FranciscoRebollo" at bounding box center [357, 280] width 183 height 22
click at [424, 51] on div "Orders for AI AI orders in progress Full order check" at bounding box center [561, 54] width 1122 height 29
click at [477, 57] on link "Orders for AI" at bounding box center [477, 54] width 51 height 29
click at [477, 57] on div "Unsaved Changes You’re about to leave this page with unsaved record changes. Wo…" at bounding box center [561, 353] width 1122 height 707
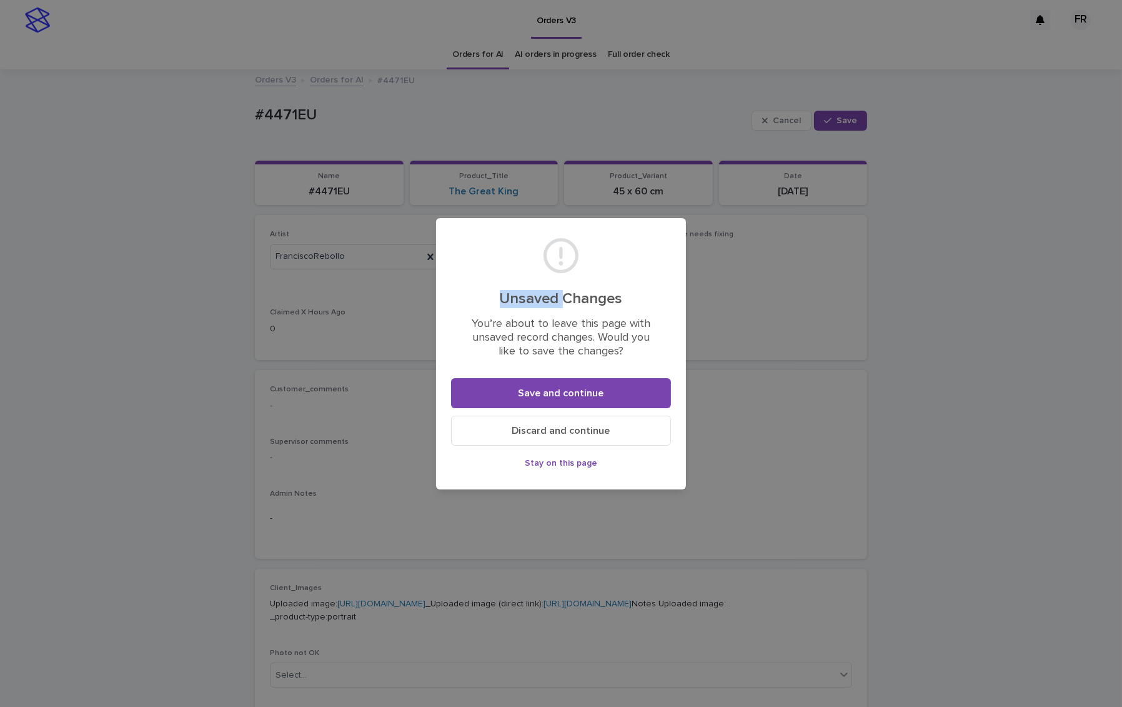
click at [587, 439] on button "Discard and continue" at bounding box center [561, 430] width 220 height 30
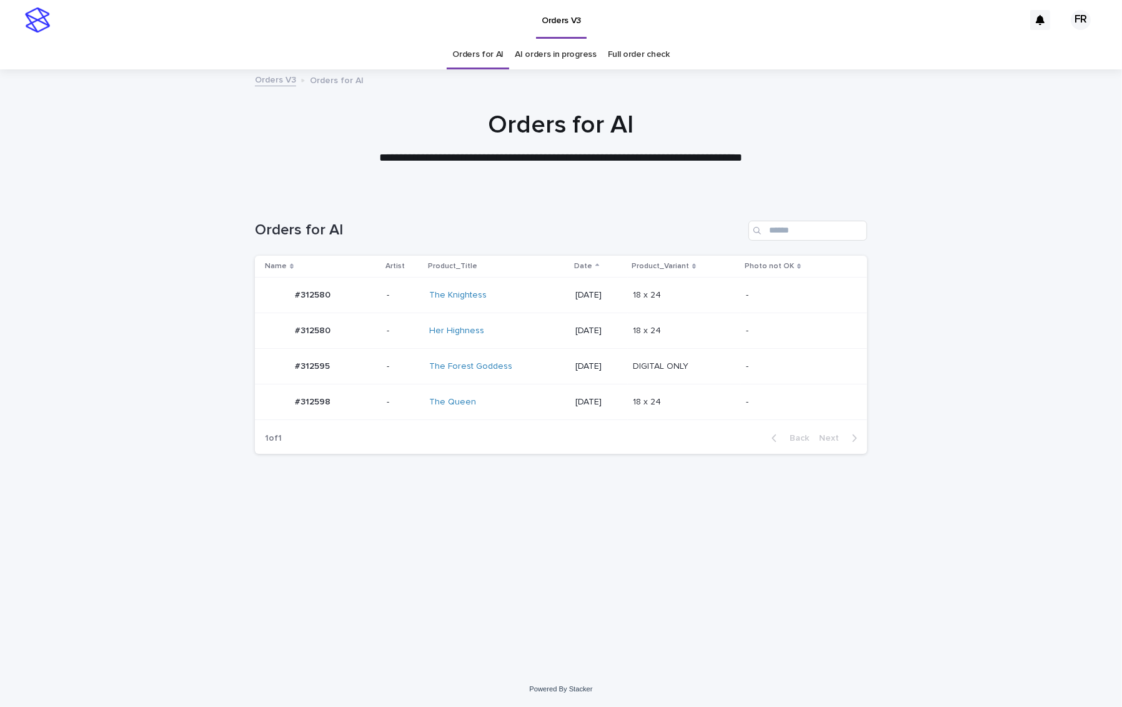
click at [455, 54] on div "Orders for AI" at bounding box center [478, 54] width 62 height 29
click at [470, 59] on link "Orders for AI" at bounding box center [477, 54] width 51 height 29
click at [650, 401] on p "18 x 24" at bounding box center [648, 400] width 31 height 13
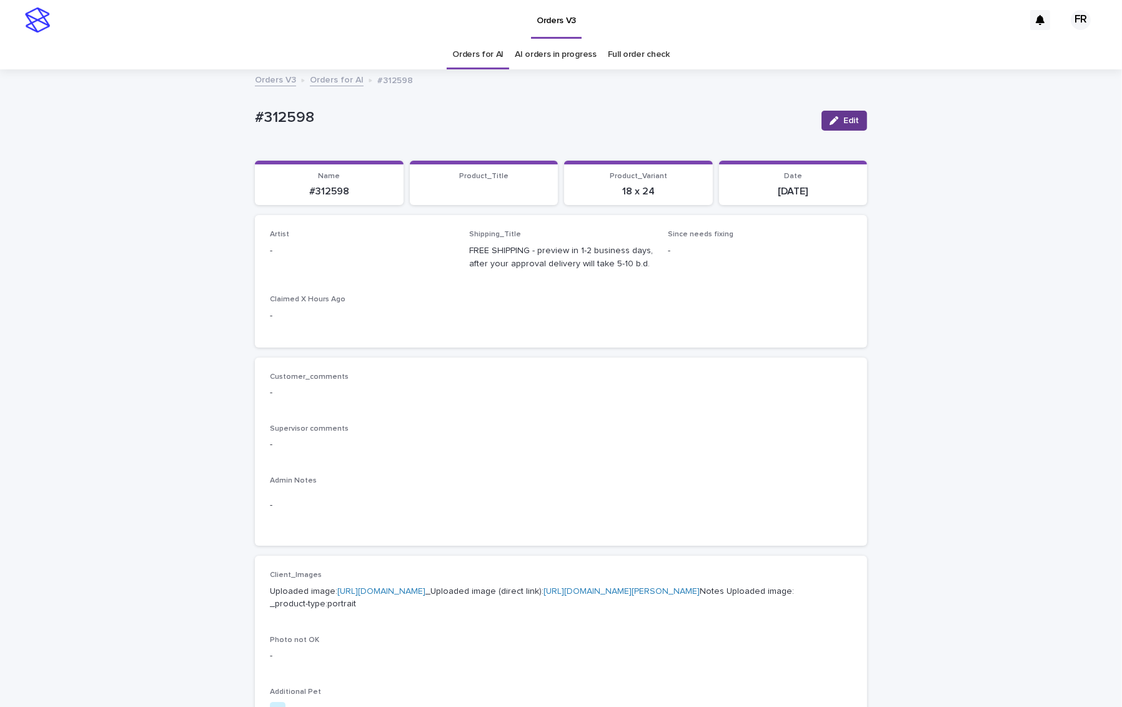
click at [855, 116] on button "Edit" at bounding box center [845, 121] width 46 height 20
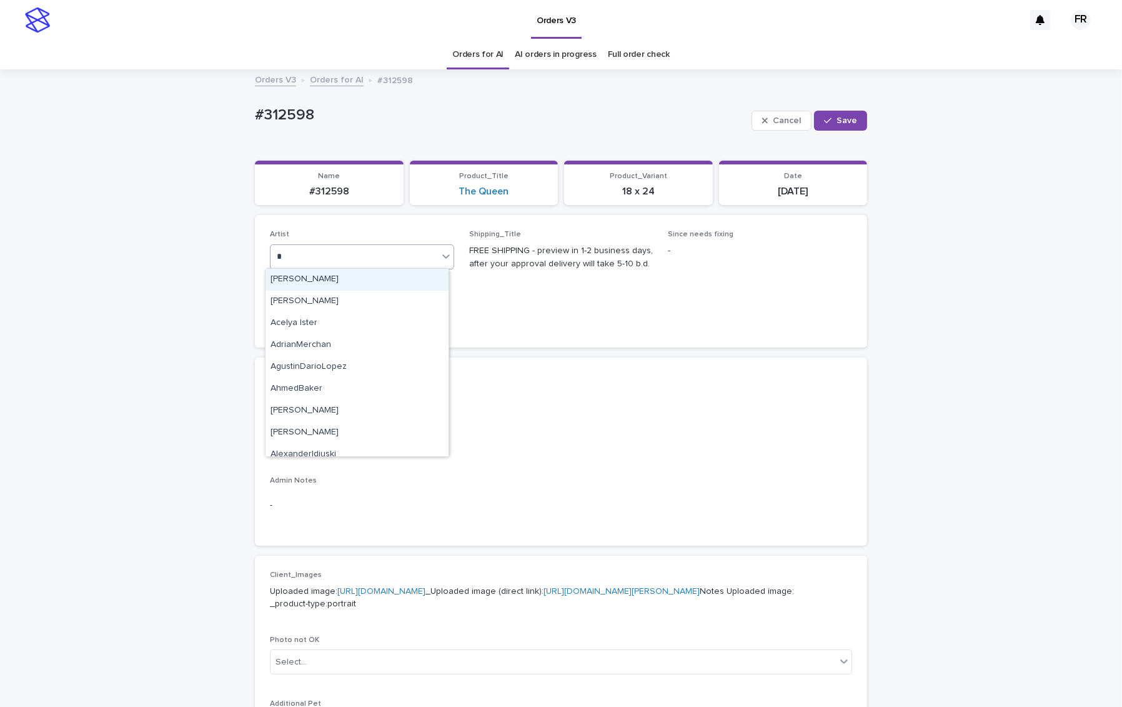
click at [342, 262] on div "* r" at bounding box center [354, 256] width 167 height 21
type input "***"
click at [314, 280] on div "FranciscoRebollo" at bounding box center [357, 280] width 183 height 22
click at [827, 117] on icon "button" at bounding box center [827, 120] width 7 height 9
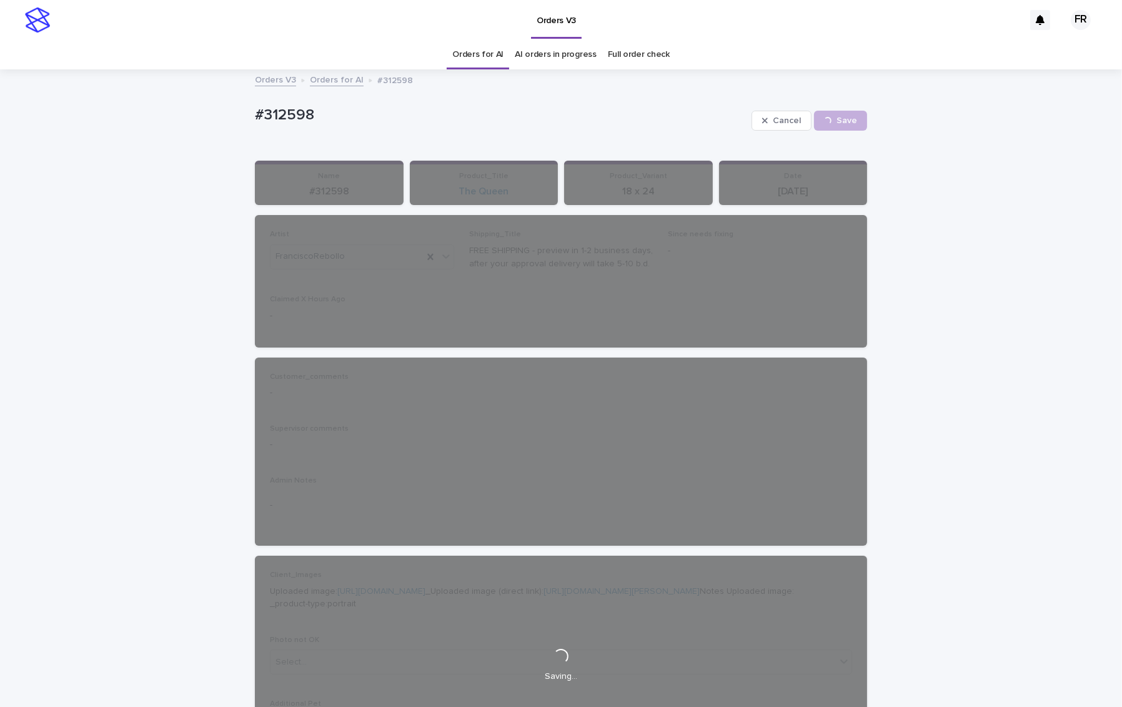
click at [90, 247] on div "Loading... Saving… Loading... Saving… #312598 Cancel Save #312598 Cancel Loadin…" at bounding box center [561, 658] width 1122 height 1174
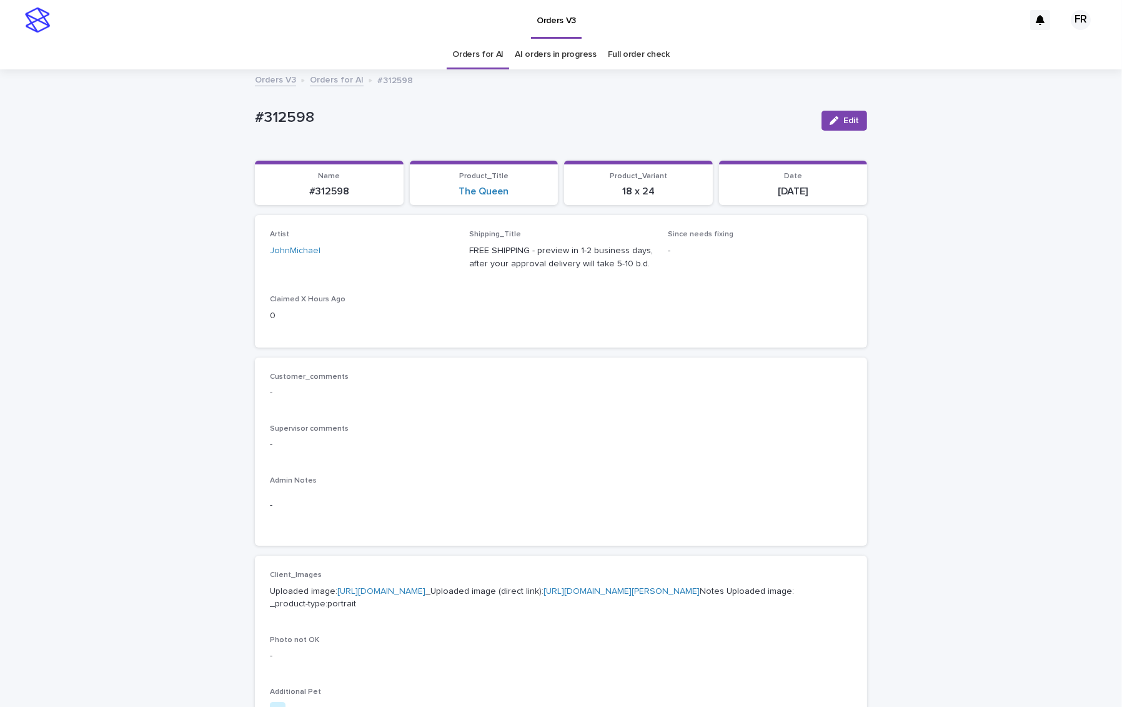
click at [299, 109] on p "#312598" at bounding box center [533, 118] width 557 height 18
drag, startPoint x: 299, startPoint y: 109, endPoint x: 276, endPoint y: 122, distance: 26.6
click at [300, 109] on p "#312598" at bounding box center [533, 118] width 557 height 18
copy p "312598"
